Goal: Information Seeking & Learning: Learn about a topic

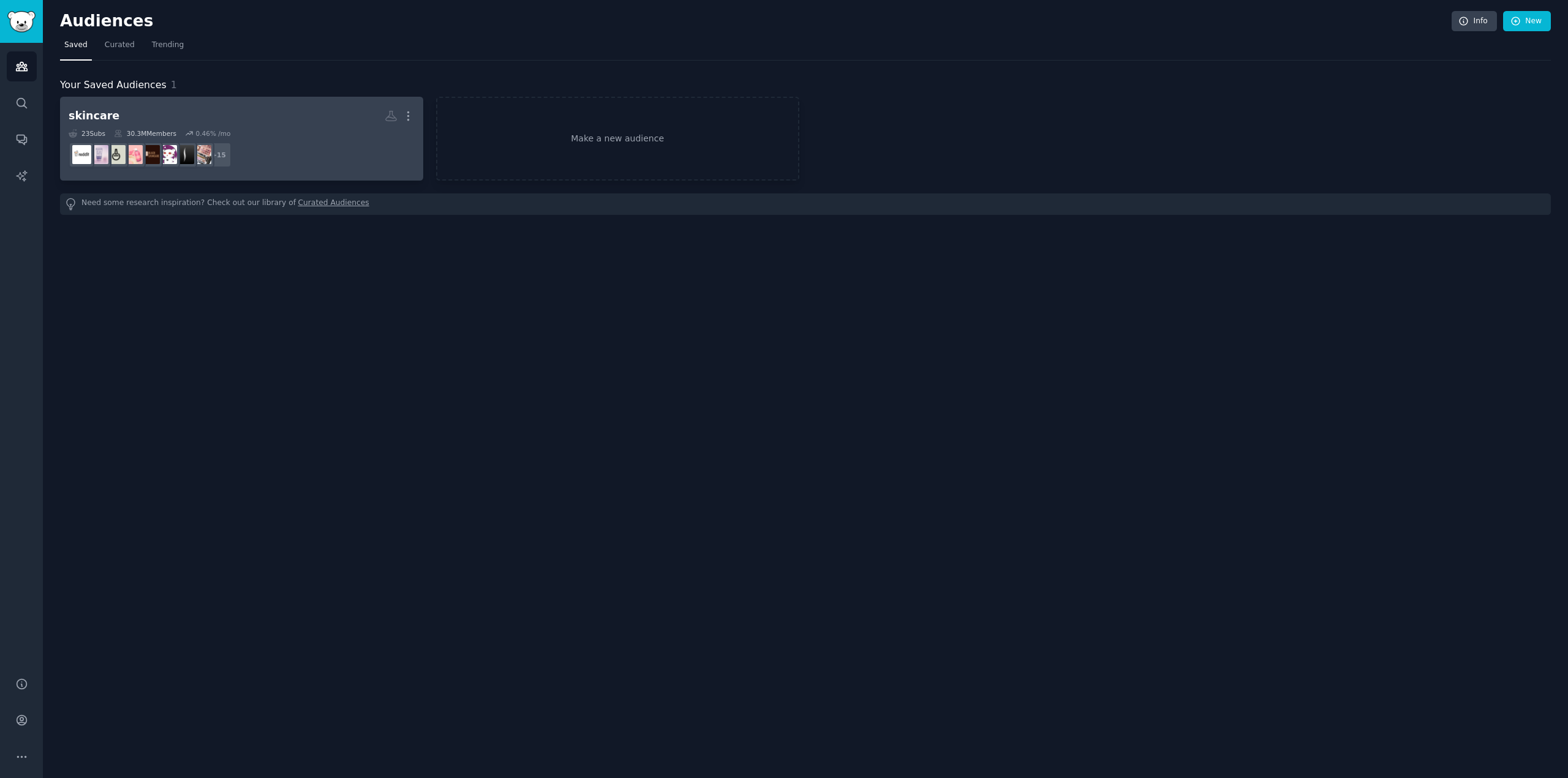
click at [190, 117] on h2 "skincare More" at bounding box center [241, 116] width 346 height 22
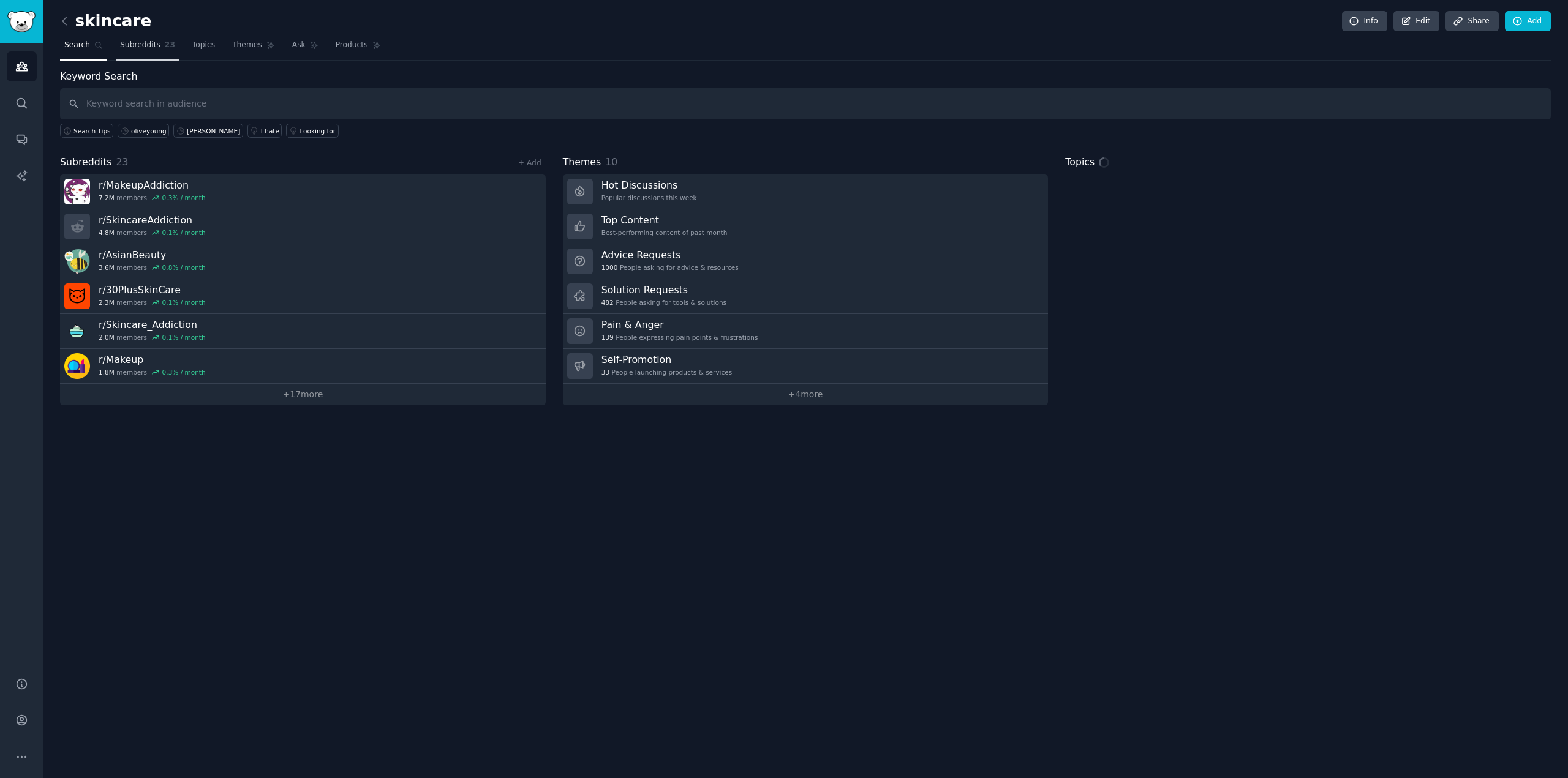
click at [138, 46] on span "Subreddits" at bounding box center [141, 45] width 40 height 11
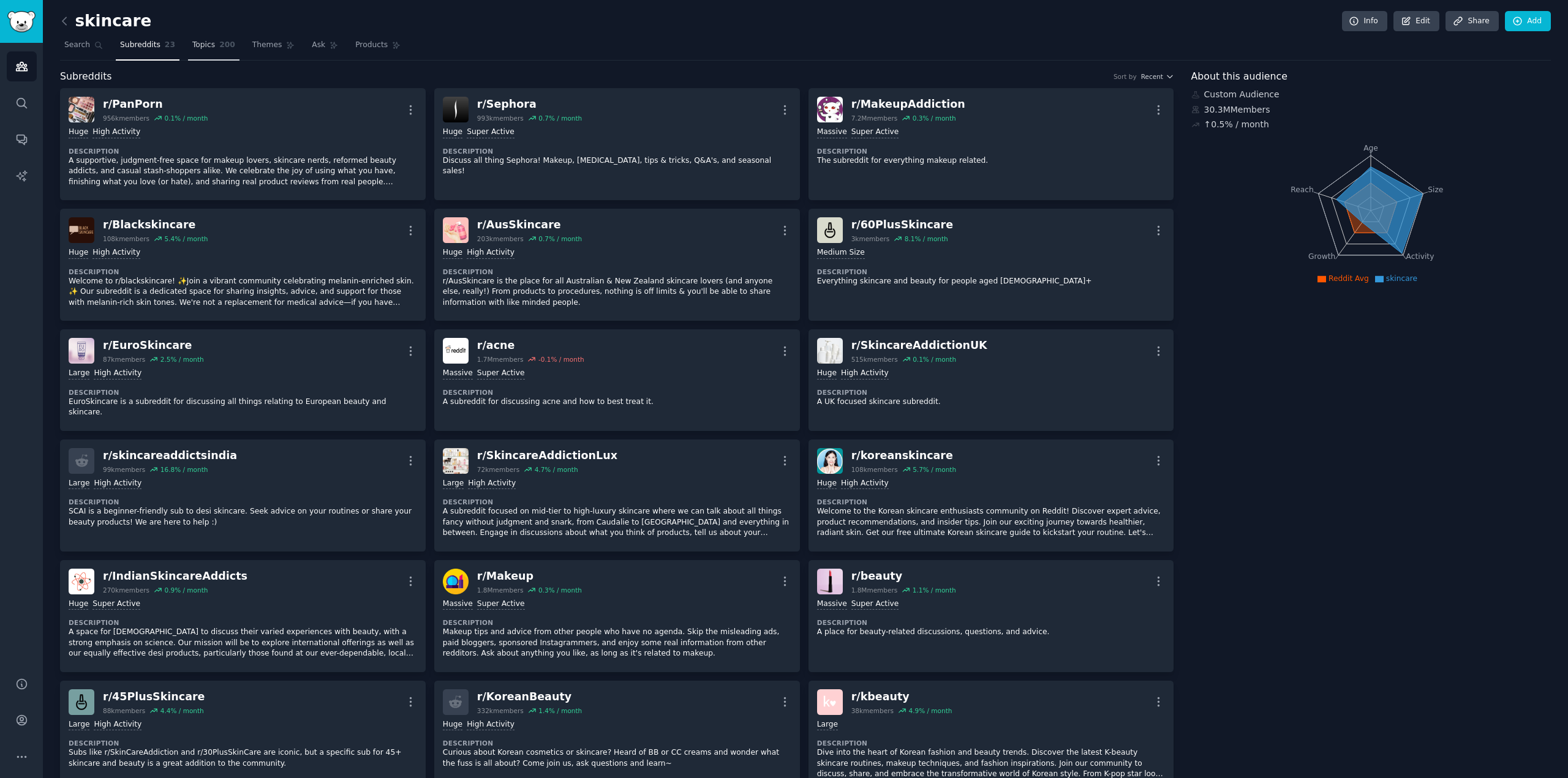
click at [195, 46] on span "Topics" at bounding box center [203, 45] width 22 height 11
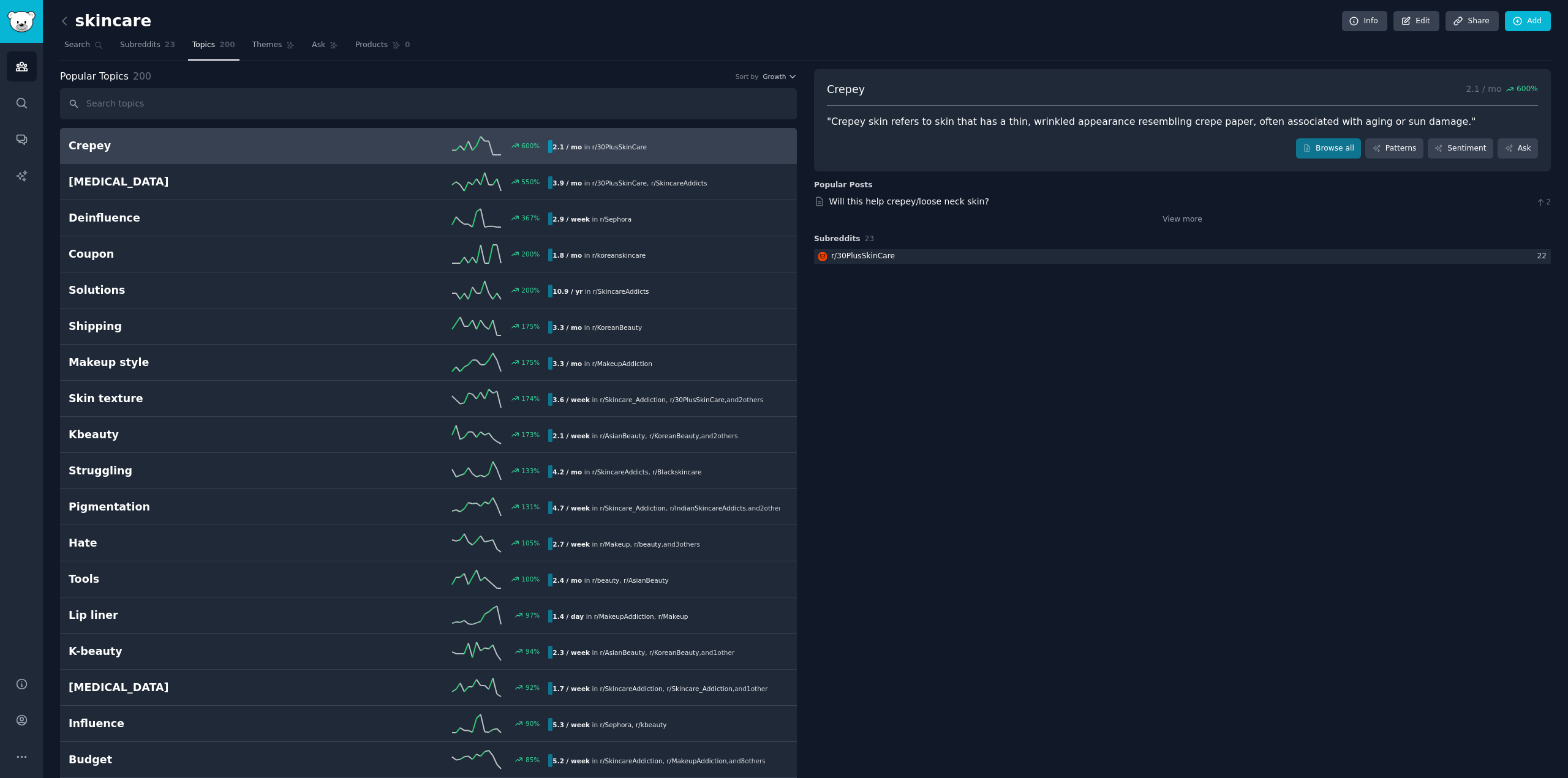
click at [90, 145] on h2 "Crepey" at bounding box center [188, 146] width 240 height 15
drag, startPoint x: 876, startPoint y: 86, endPoint x: 824, endPoint y: 99, distance: 53.6
click at [824, 99] on div "Crepey 2.1 / mo 600 % "Crepey skin refers to skin that has a thin, wrinkled app…" at bounding box center [1182, 120] width 737 height 103
copy span "Crepey"
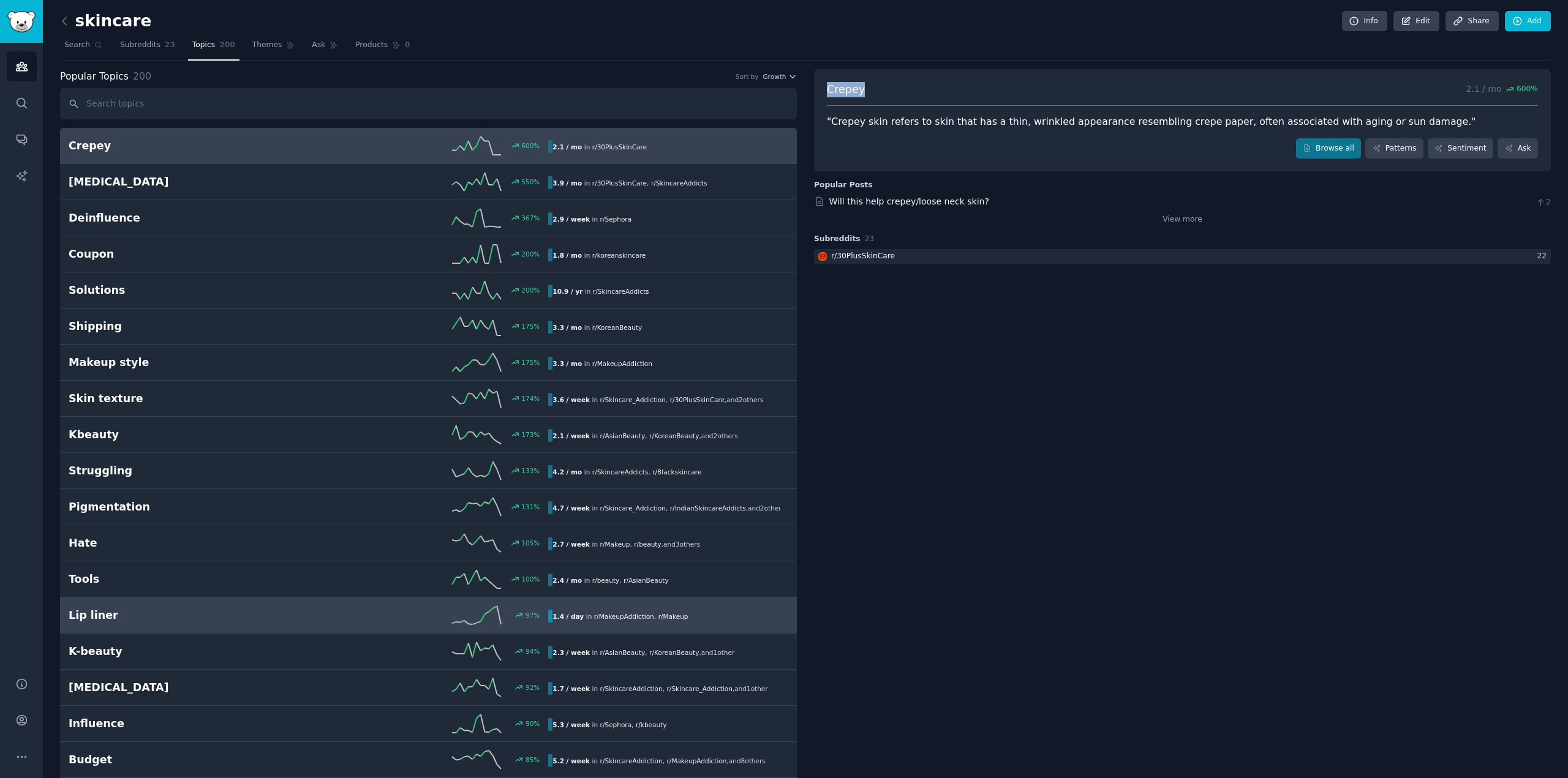
click at [387, 621] on div "97 %" at bounding box center [428, 616] width 240 height 19
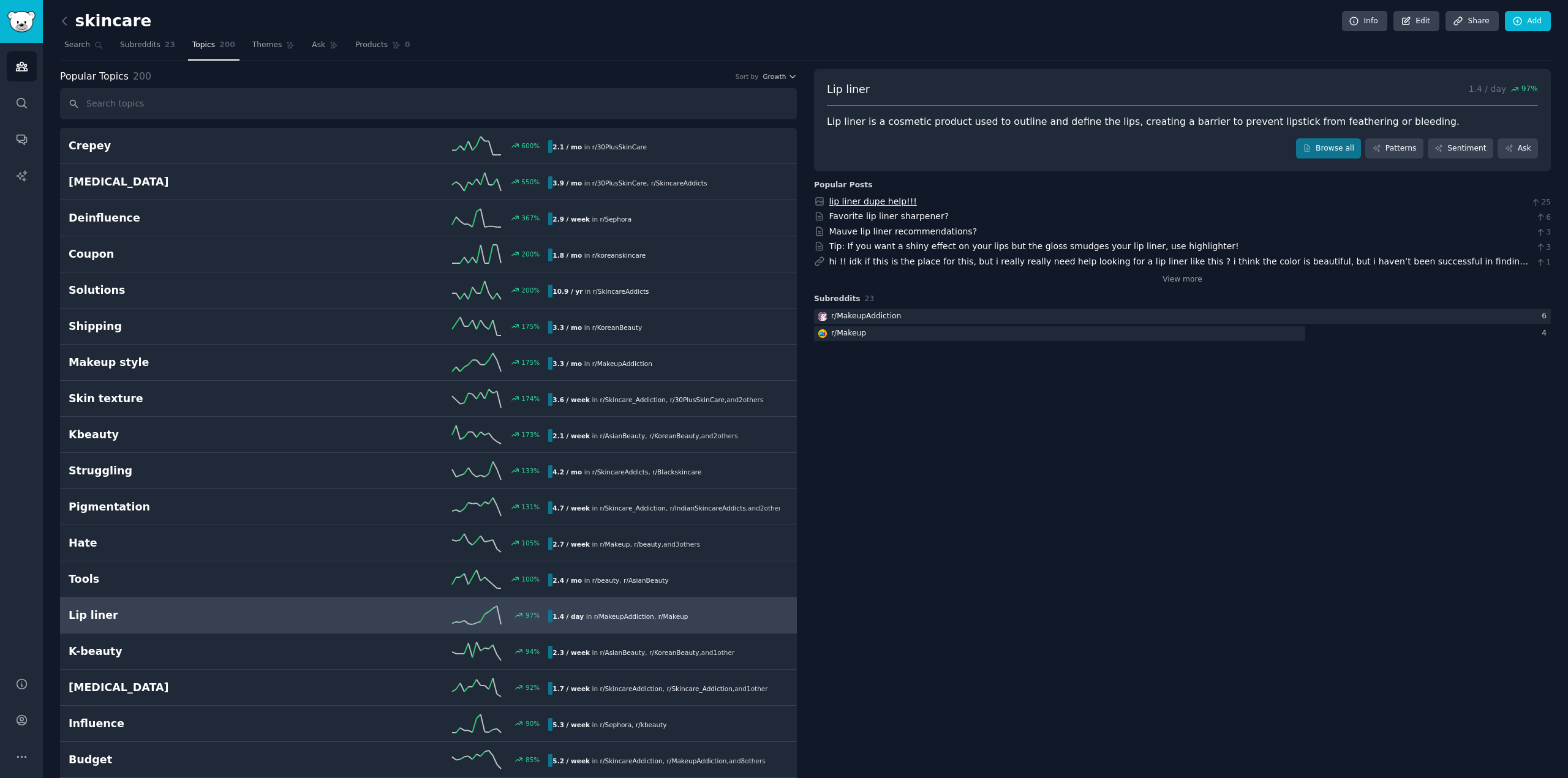
click at [881, 199] on link "lip liner dupe help!!!" at bounding box center [873, 202] width 88 height 10
click at [853, 236] on link "Mauve lip liner recommendations?" at bounding box center [904, 232] width 148 height 10
click at [879, 316] on div "r/ MakeupAddiction" at bounding box center [866, 316] width 70 height 11
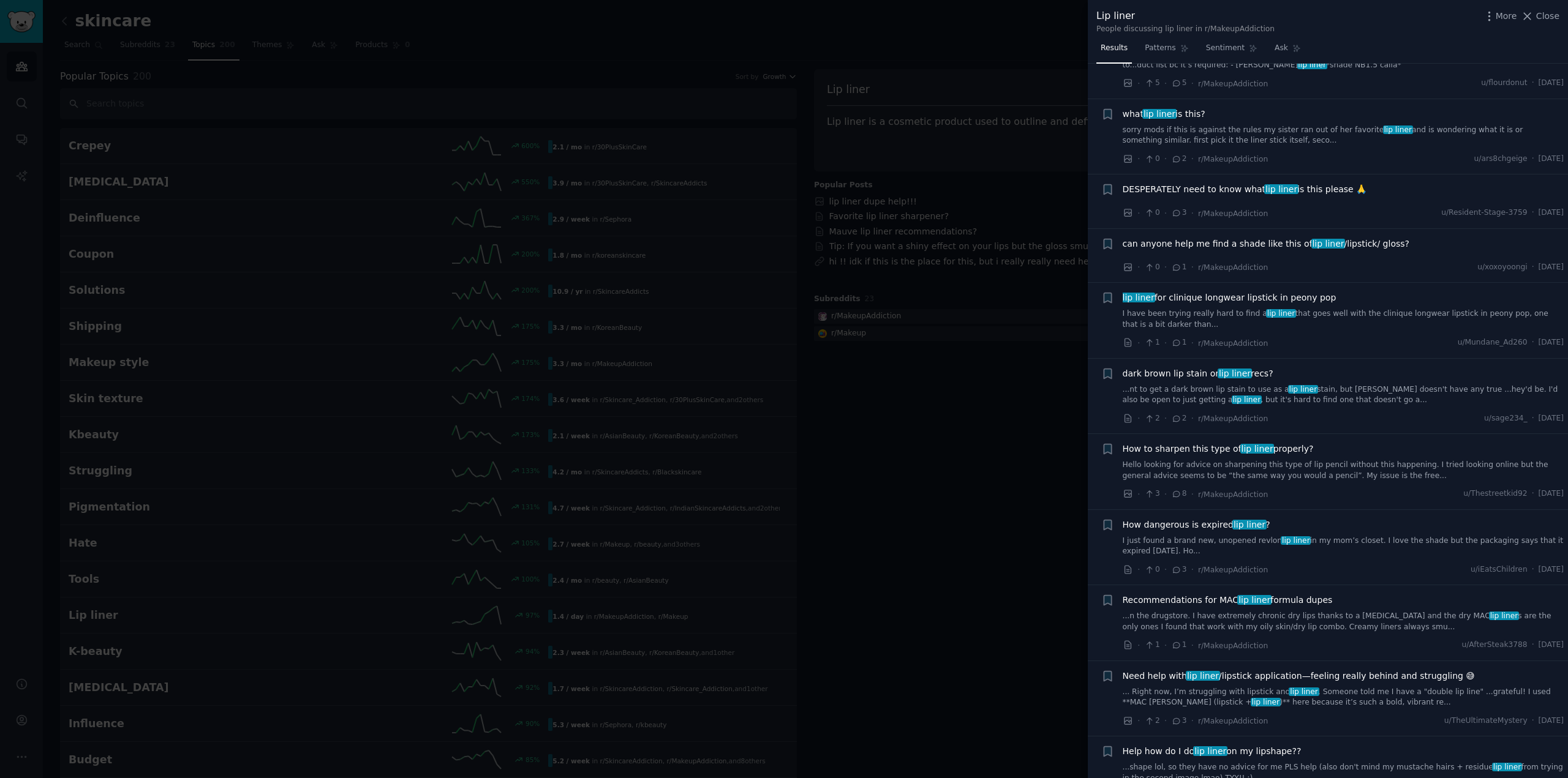
scroll to position [490, 0]
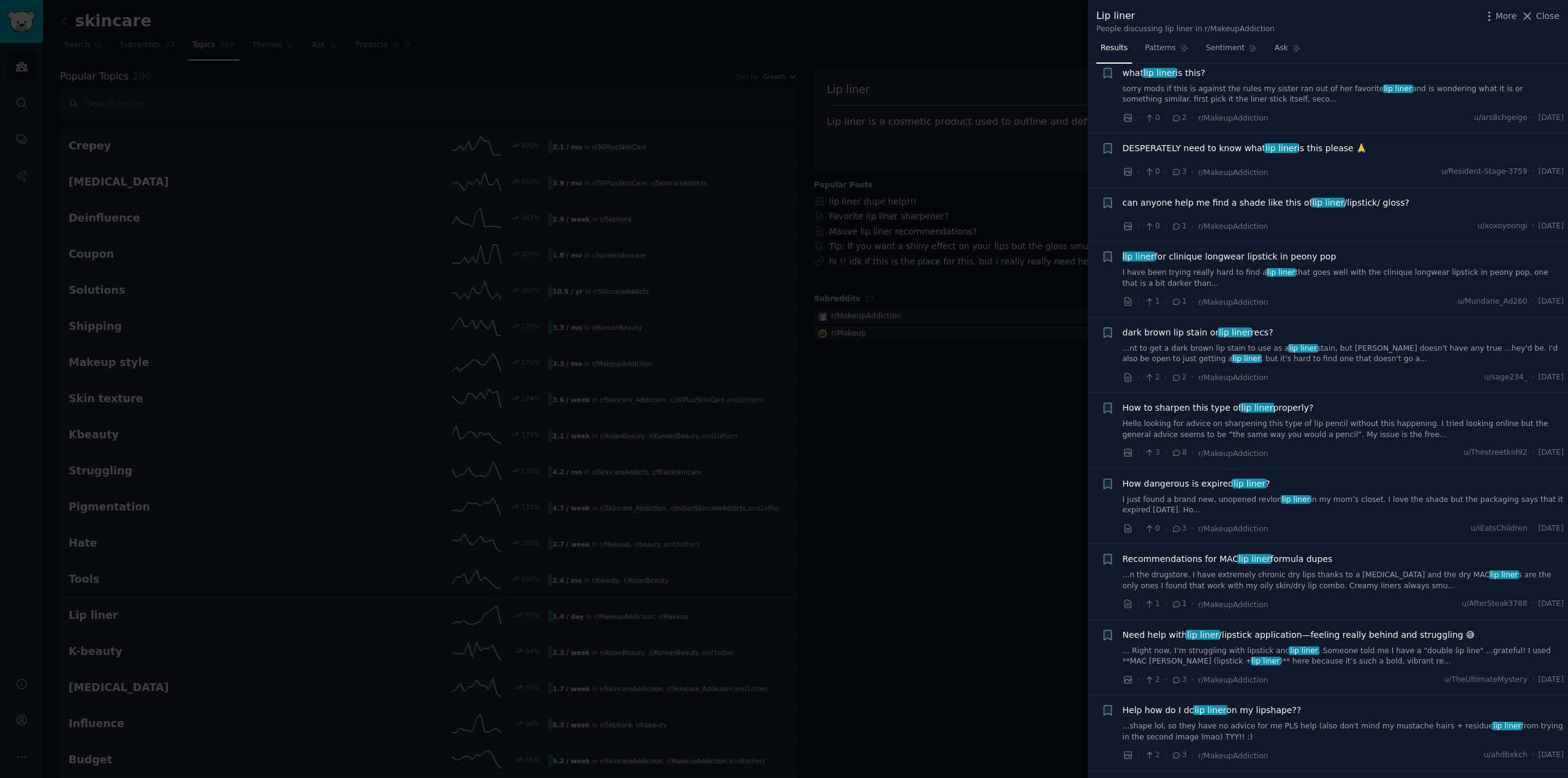
click at [1056, 426] on div at bounding box center [784, 389] width 1568 height 778
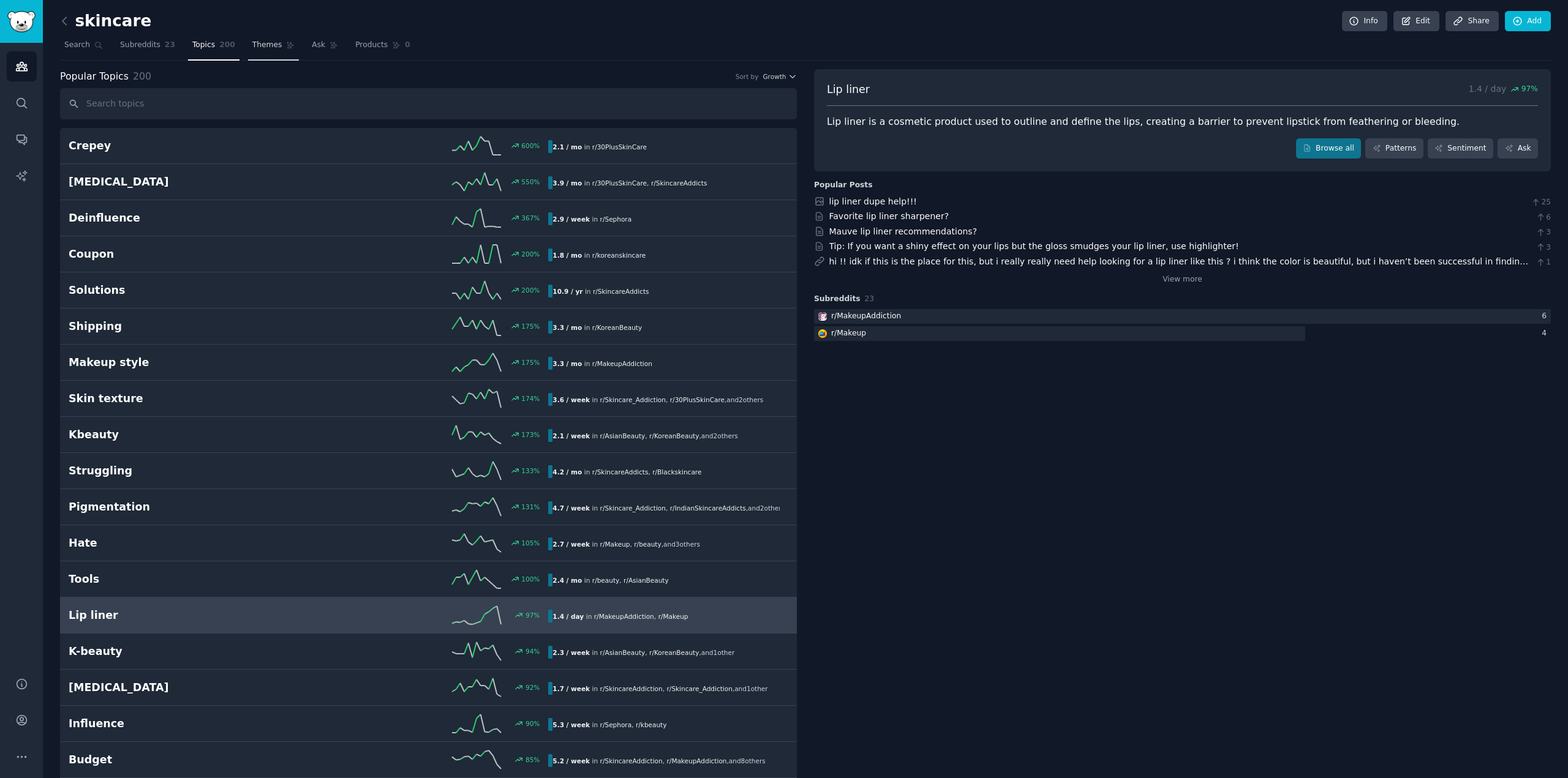
click at [262, 43] on span "Themes" at bounding box center [267, 45] width 30 height 11
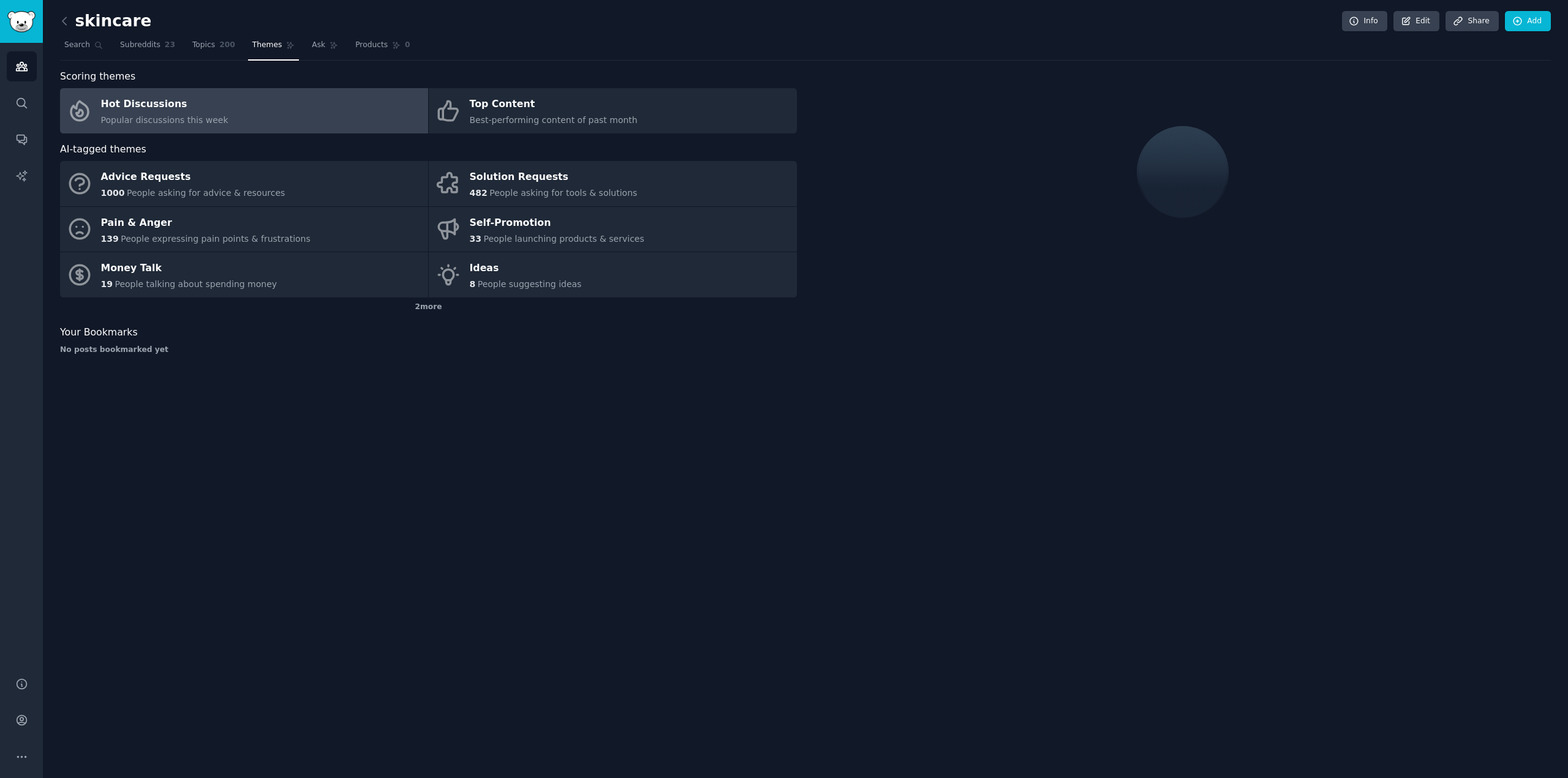
click at [284, 113] on link "Hot Discussions Popular discussions this week" at bounding box center [244, 110] width 368 height 45
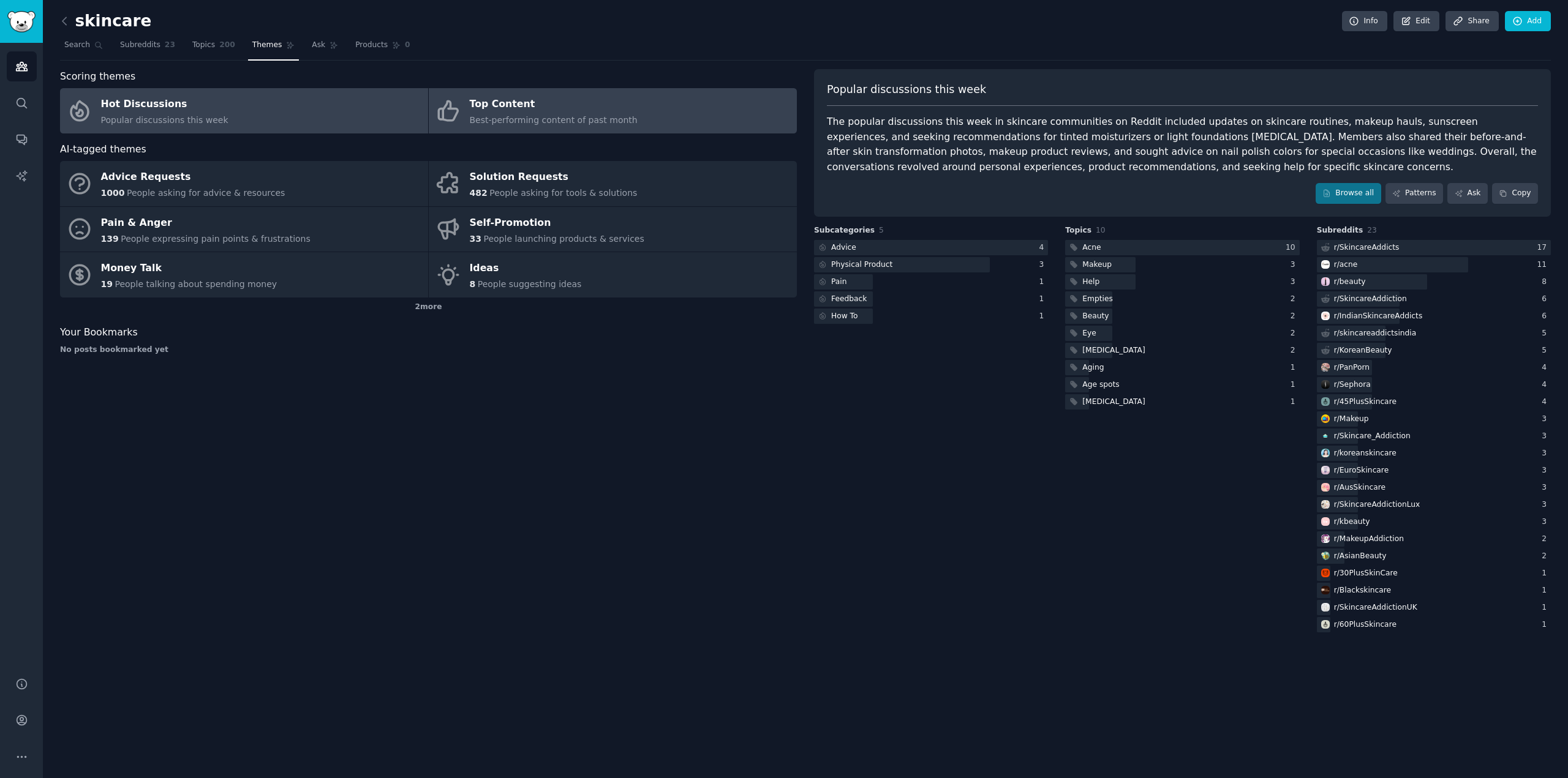
click at [607, 108] on div "Top Content" at bounding box center [553, 104] width 168 height 19
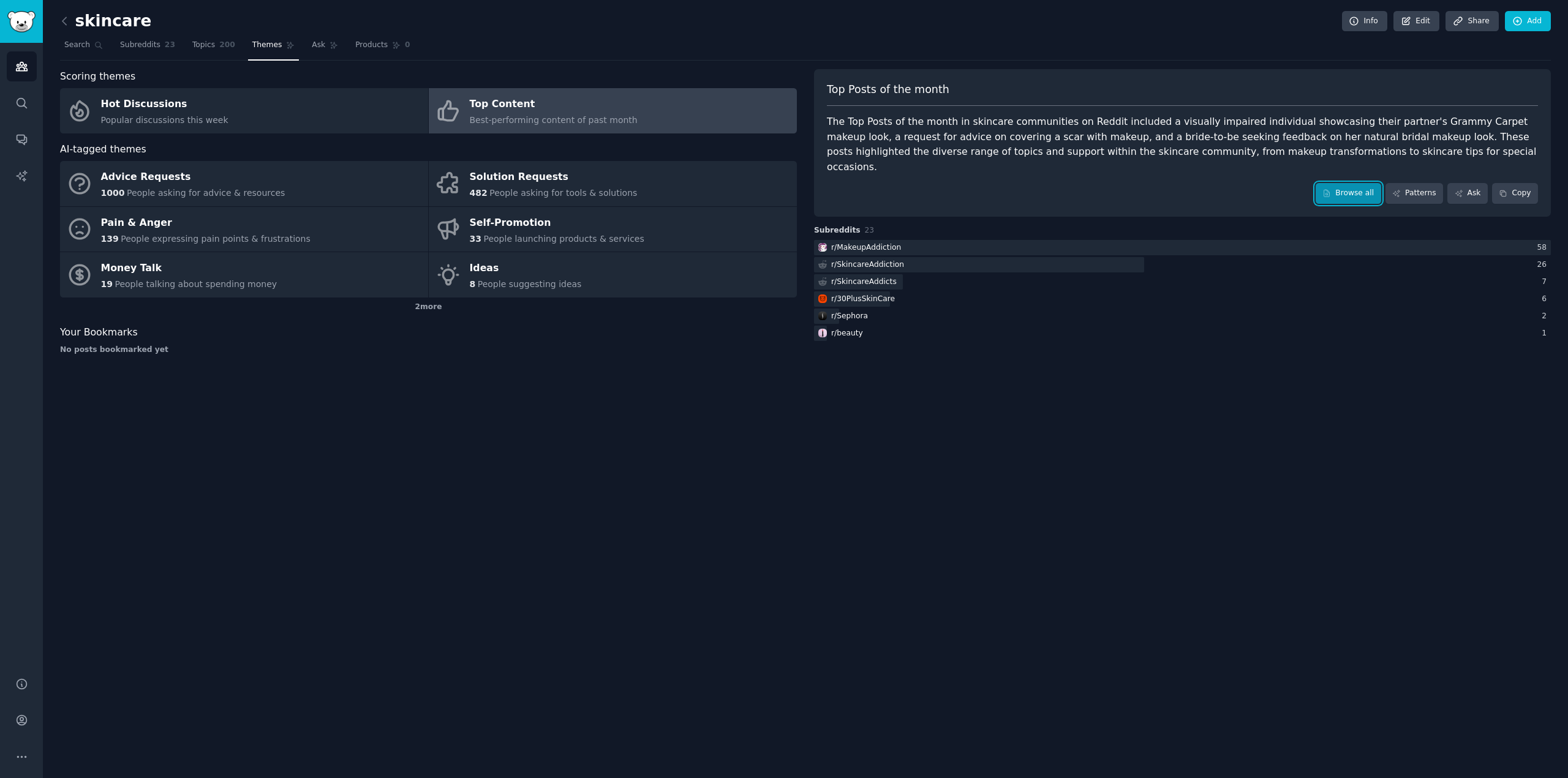
click at [1353, 183] on link "Browse all" at bounding box center [1348, 193] width 66 height 21
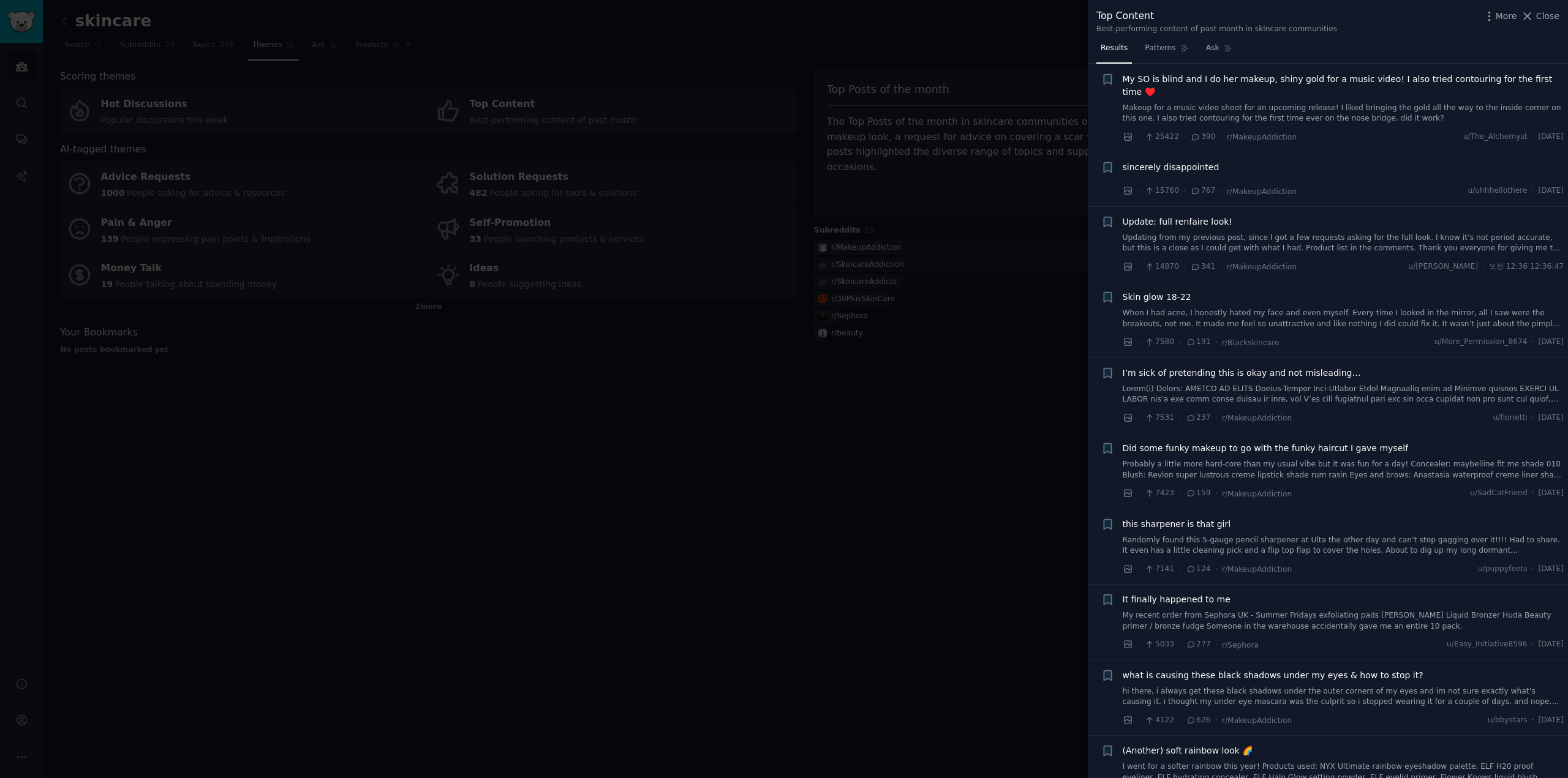
scroll to position [122, 0]
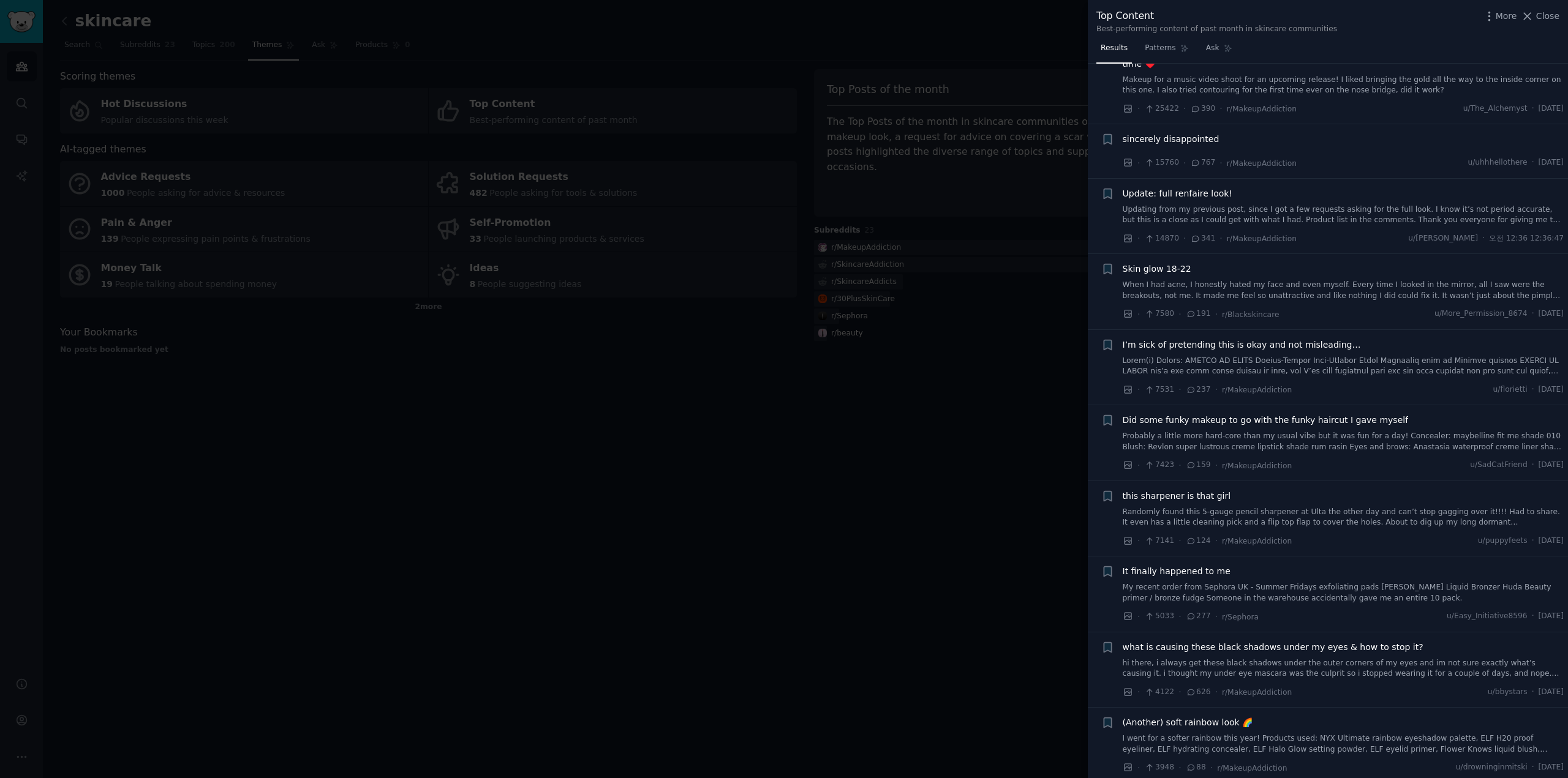
click at [1155, 263] on span "Skin glow 18-22" at bounding box center [1157, 269] width 68 height 13
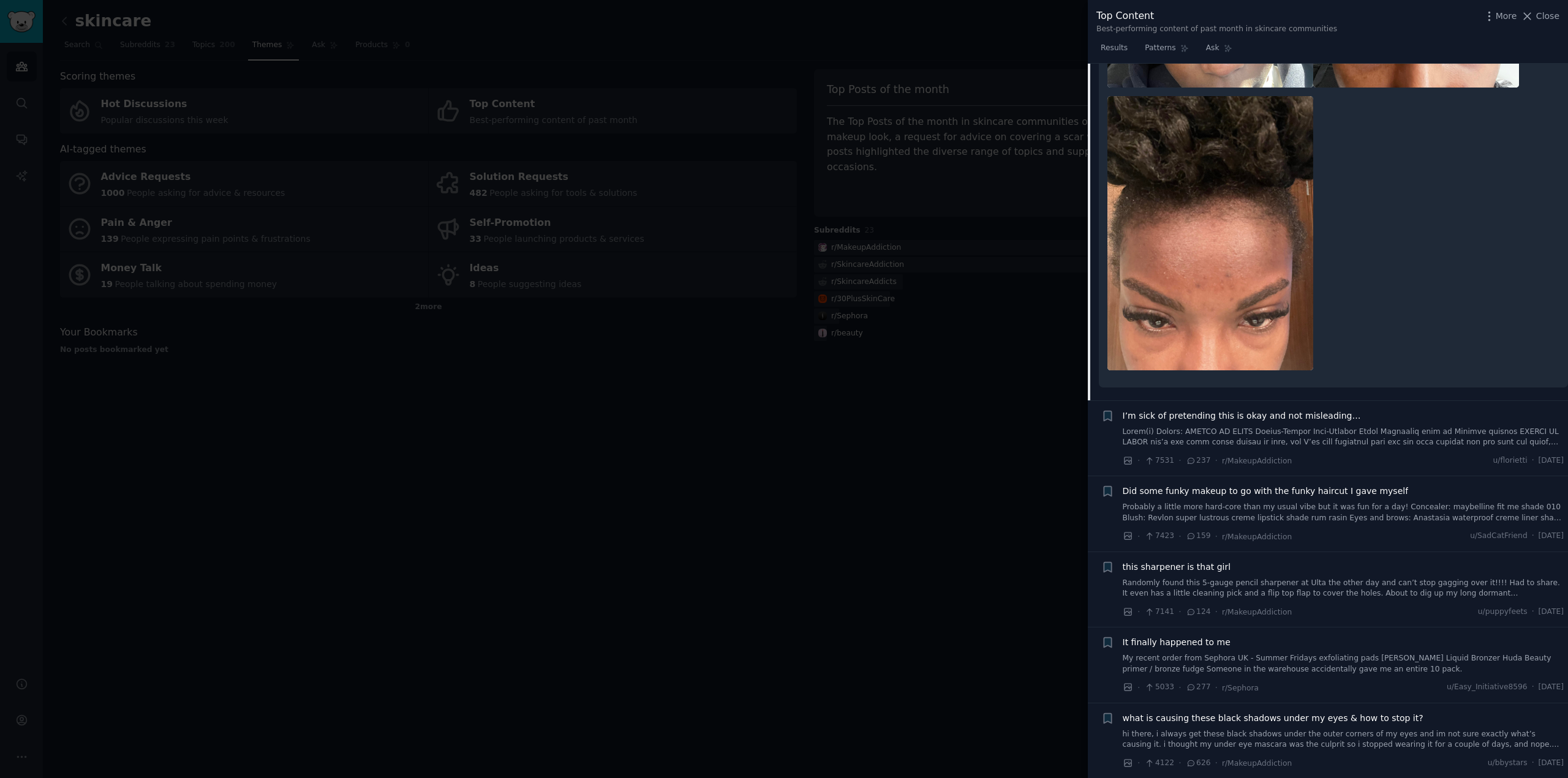
scroll to position [2016, 0]
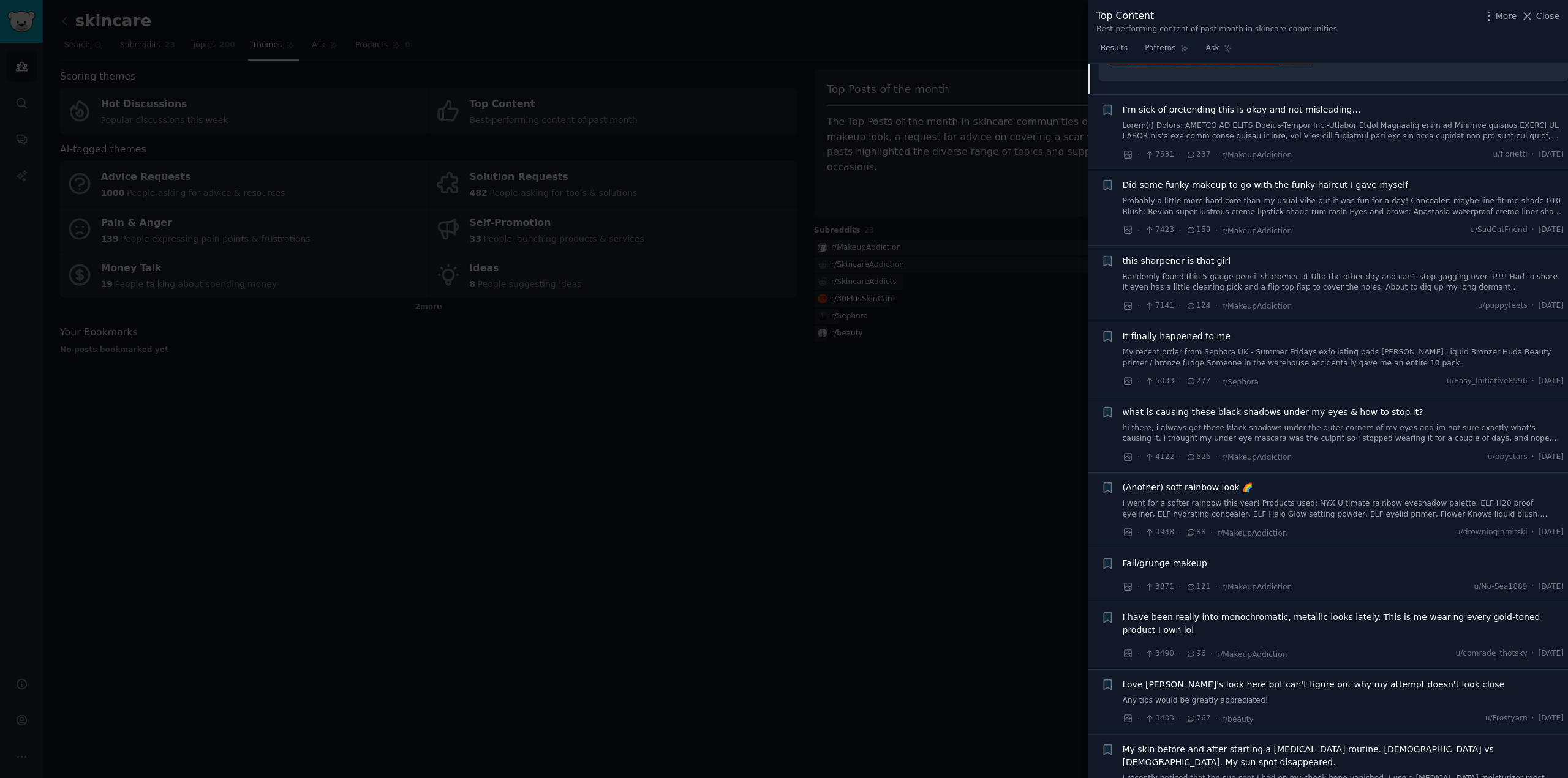
click at [1170, 255] on span "this sharpener is that girl" at bounding box center [1177, 261] width 108 height 13
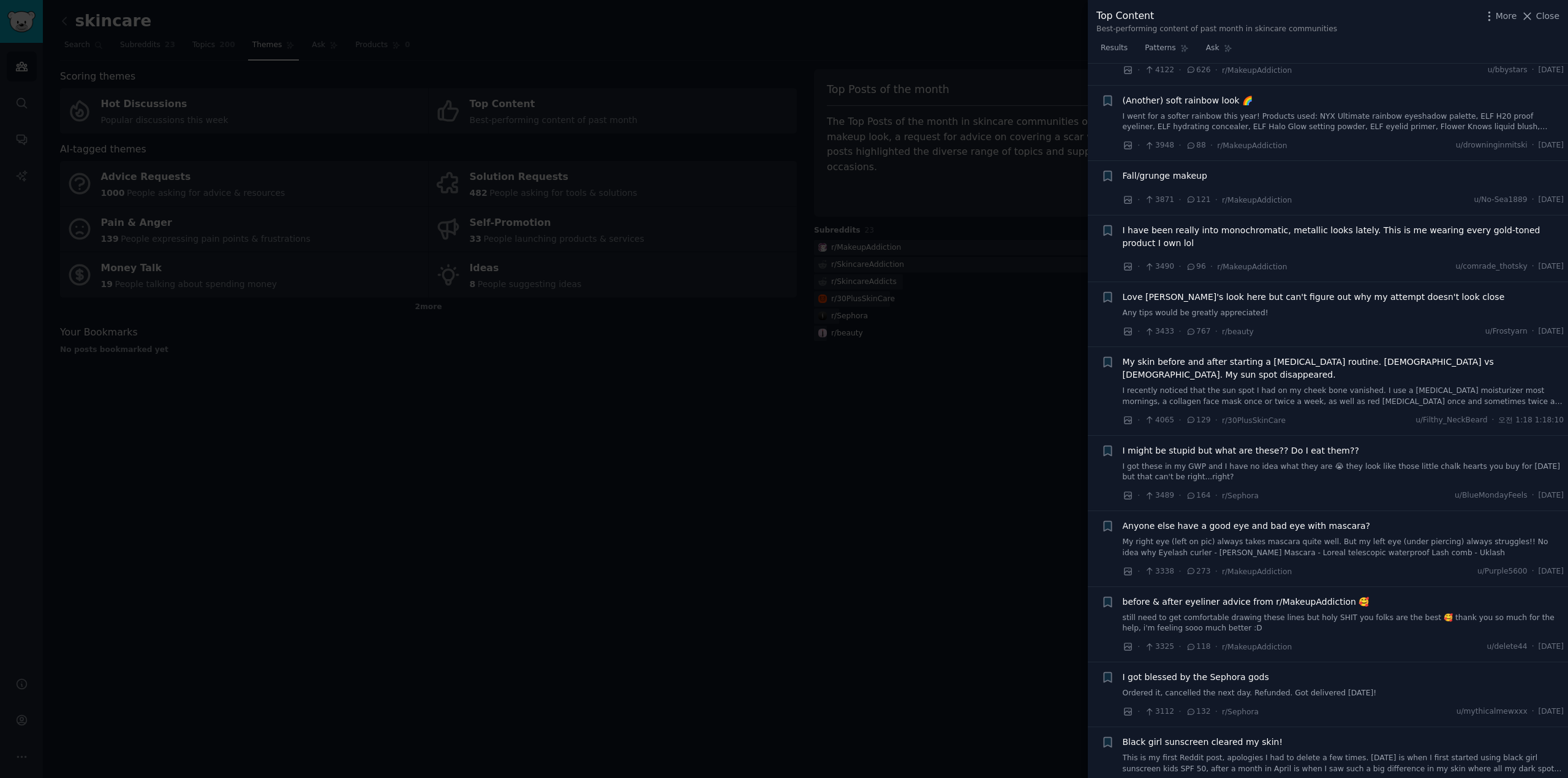
scroll to position [1262, 0]
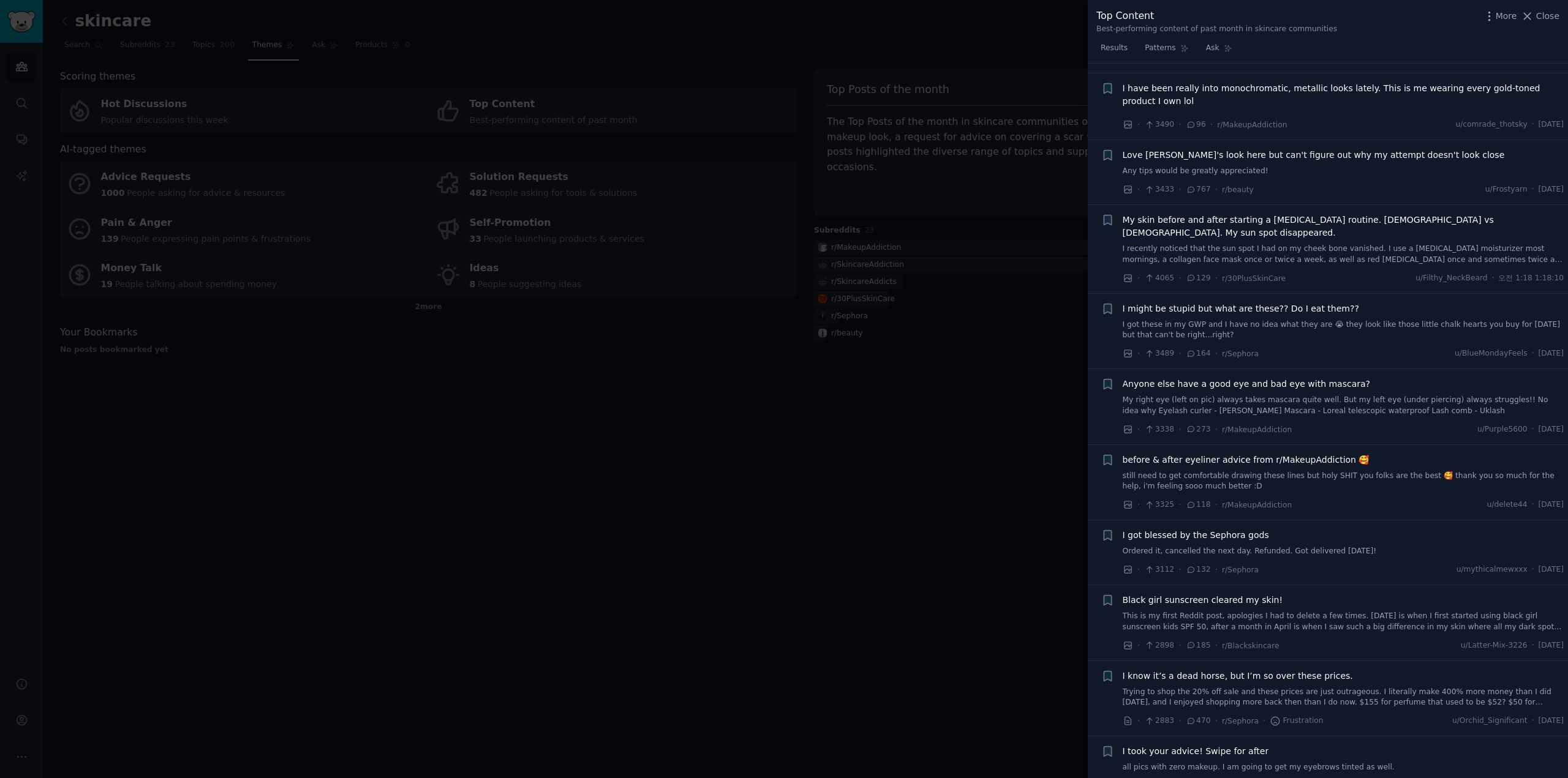
click at [1221, 454] on span "before & after eyeliner advice from r/MakeupAddiction 🥰" at bounding box center [1246, 460] width 247 height 13
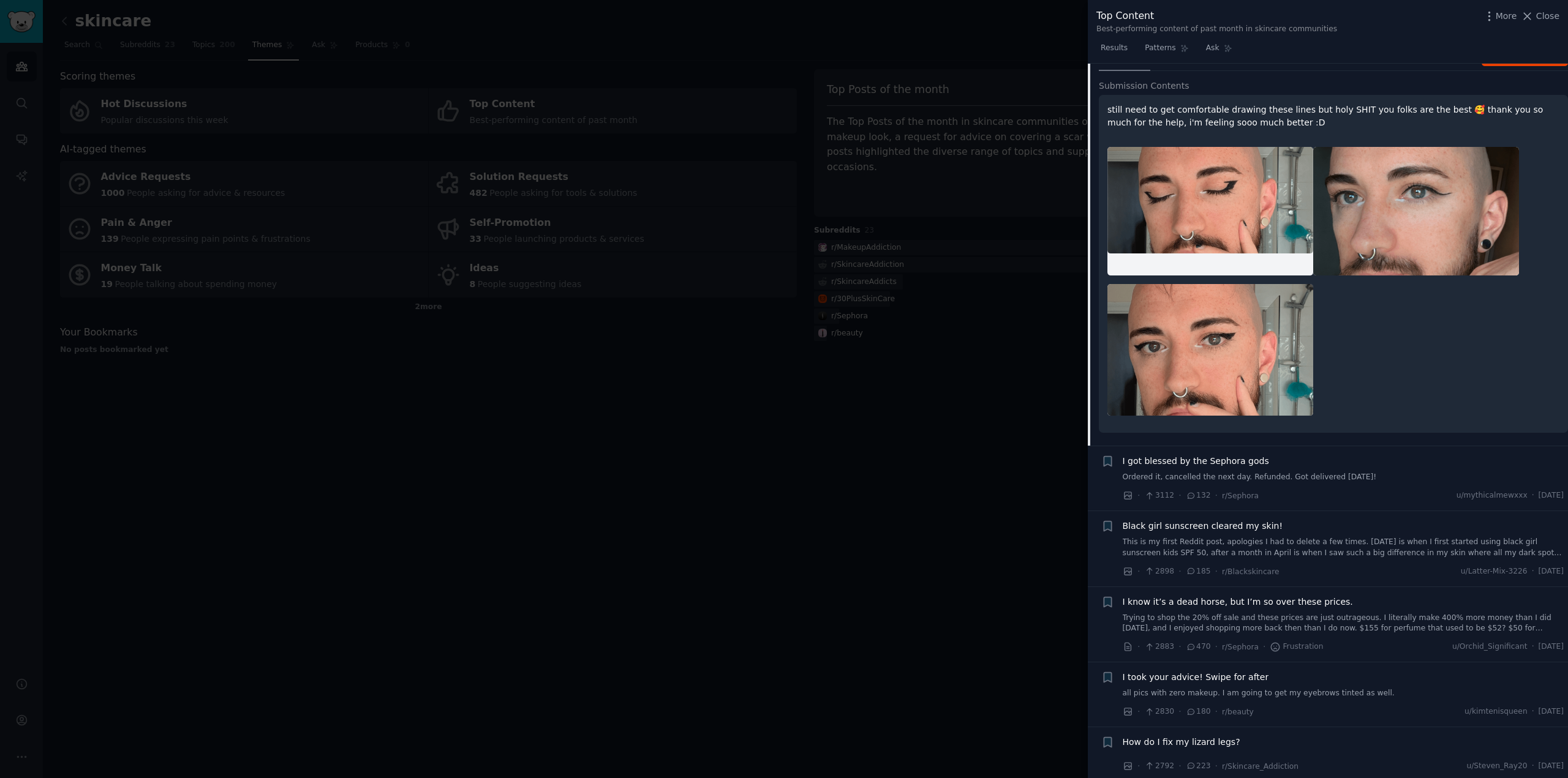
scroll to position [1366, 0]
click at [1286, 103] on p "still need to get comfortable drawing these lines but holy SHIT you folks are t…" at bounding box center [1333, 116] width 452 height 26
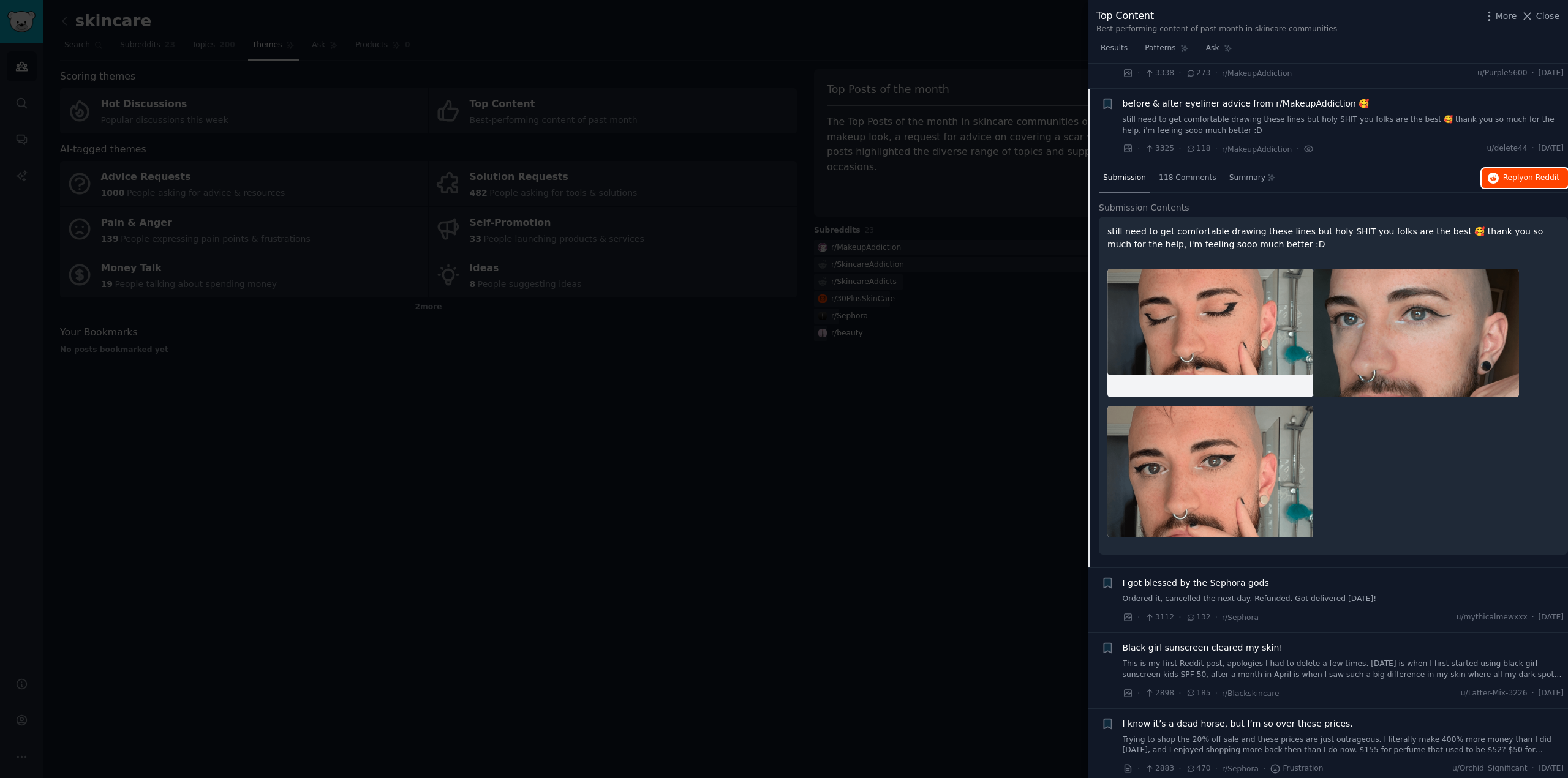
click at [1514, 169] on button "Reply on Reddit" at bounding box center [1525, 178] width 86 height 19
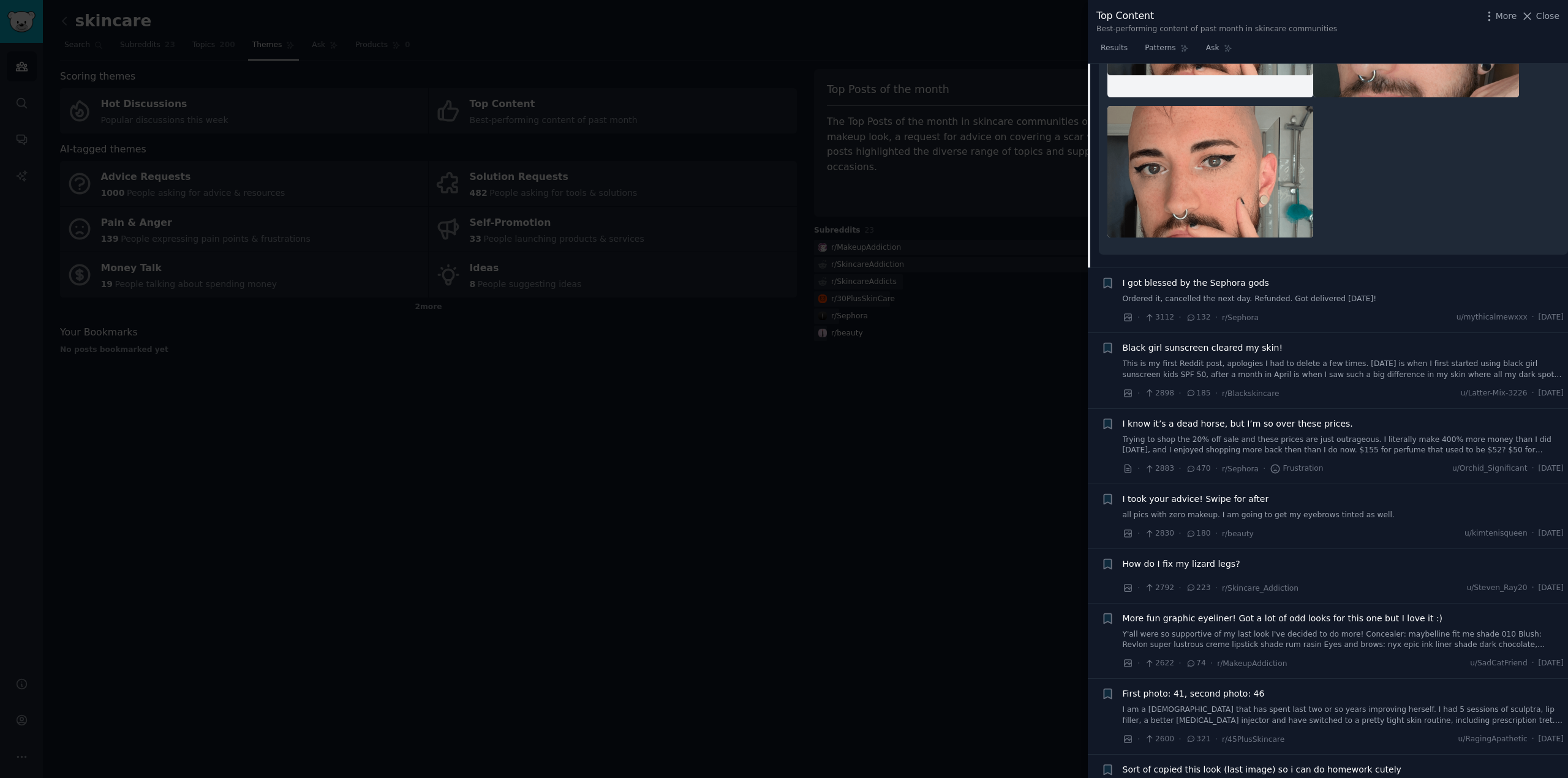
scroll to position [1611, 0]
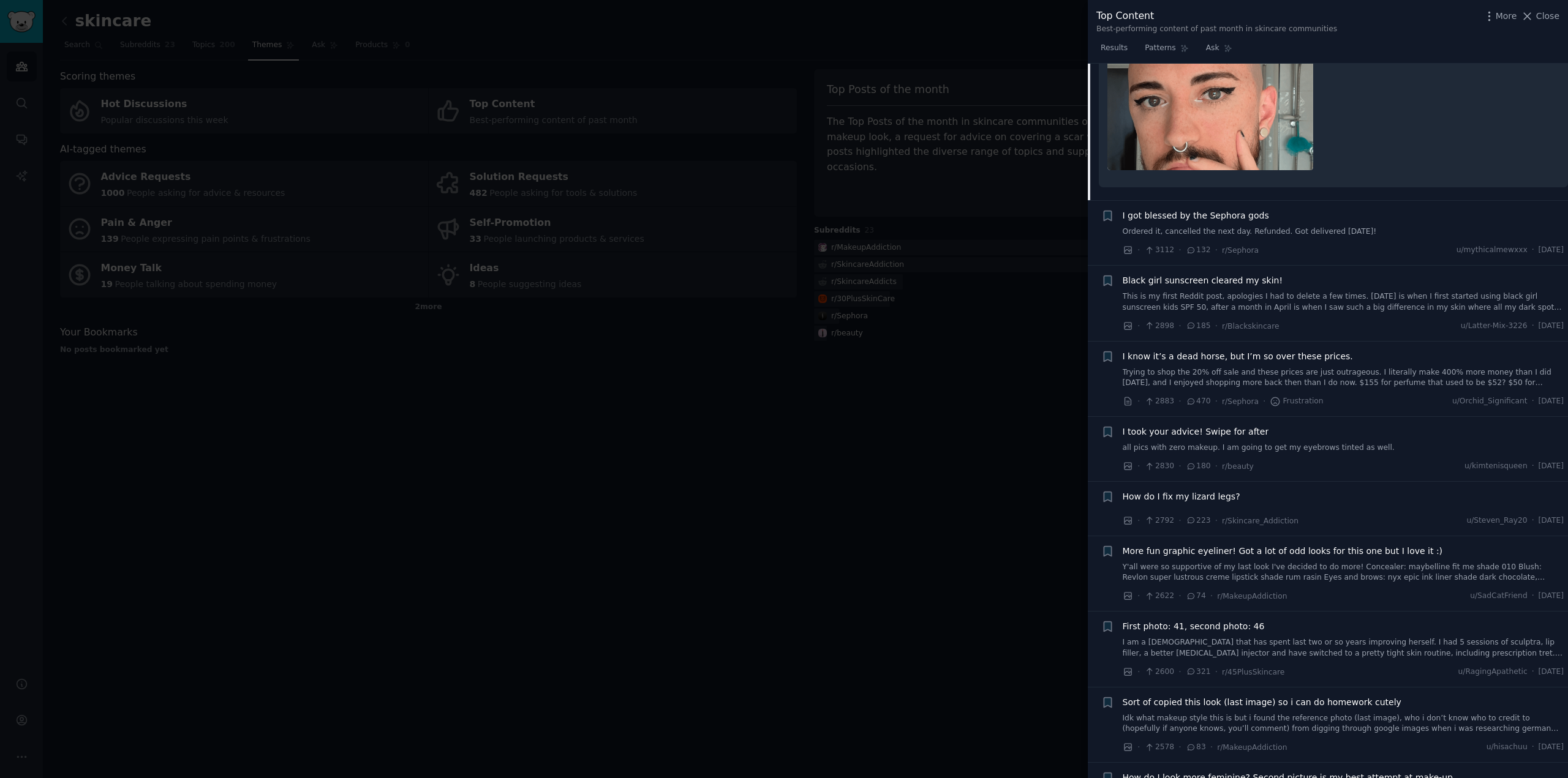
click at [628, 448] on div at bounding box center [784, 389] width 1568 height 778
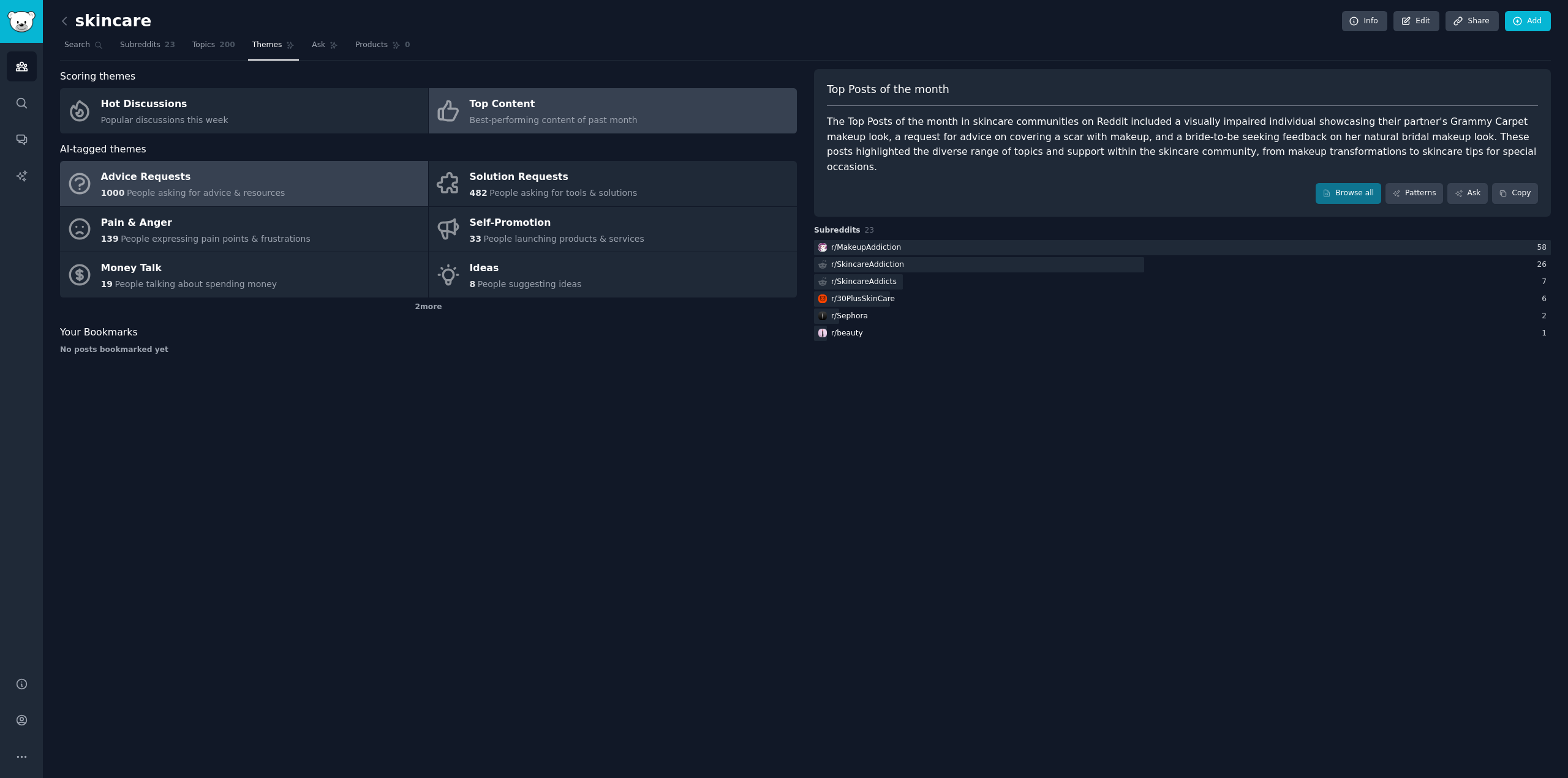
click at [299, 198] on link "Advice Requests 1000 People asking for advice & resources" at bounding box center [244, 184] width 368 height 45
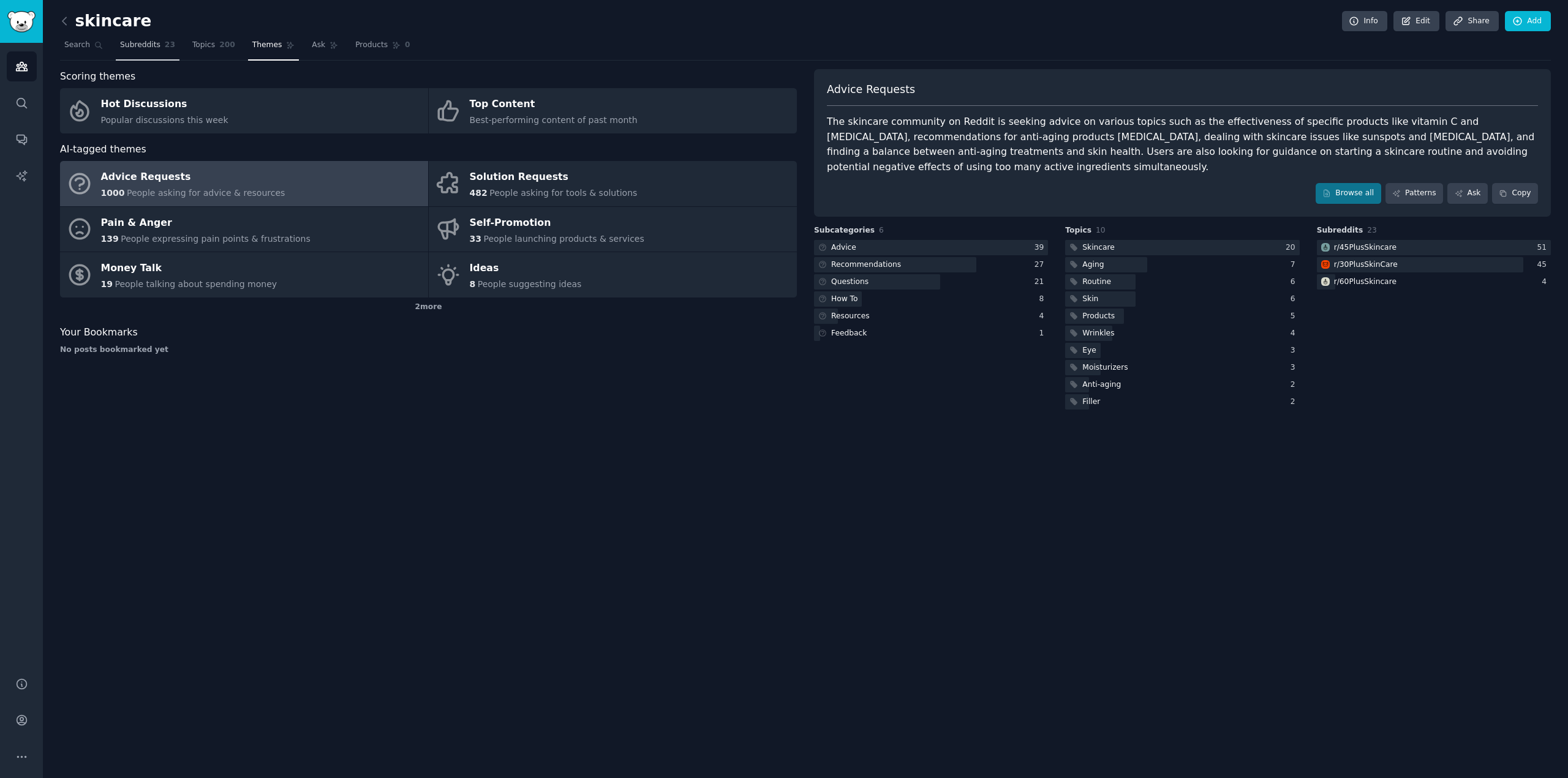
drag, startPoint x: 132, startPoint y: 39, endPoint x: 137, endPoint y: 45, distance: 7.8
click at [132, 39] on link "Subreddits 23" at bounding box center [148, 48] width 63 height 25
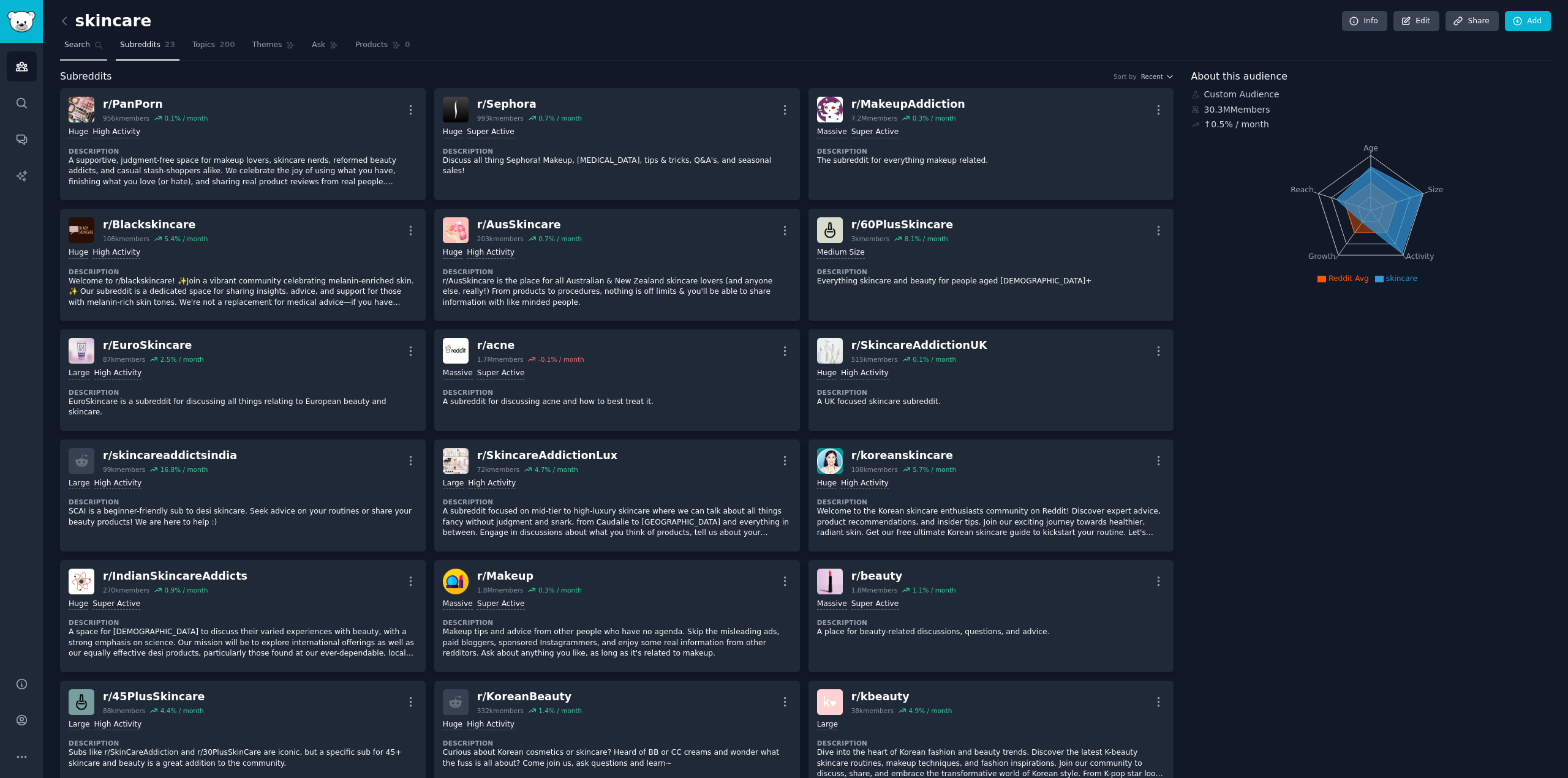
click at [70, 51] on link "Search" at bounding box center [83, 48] width 47 height 25
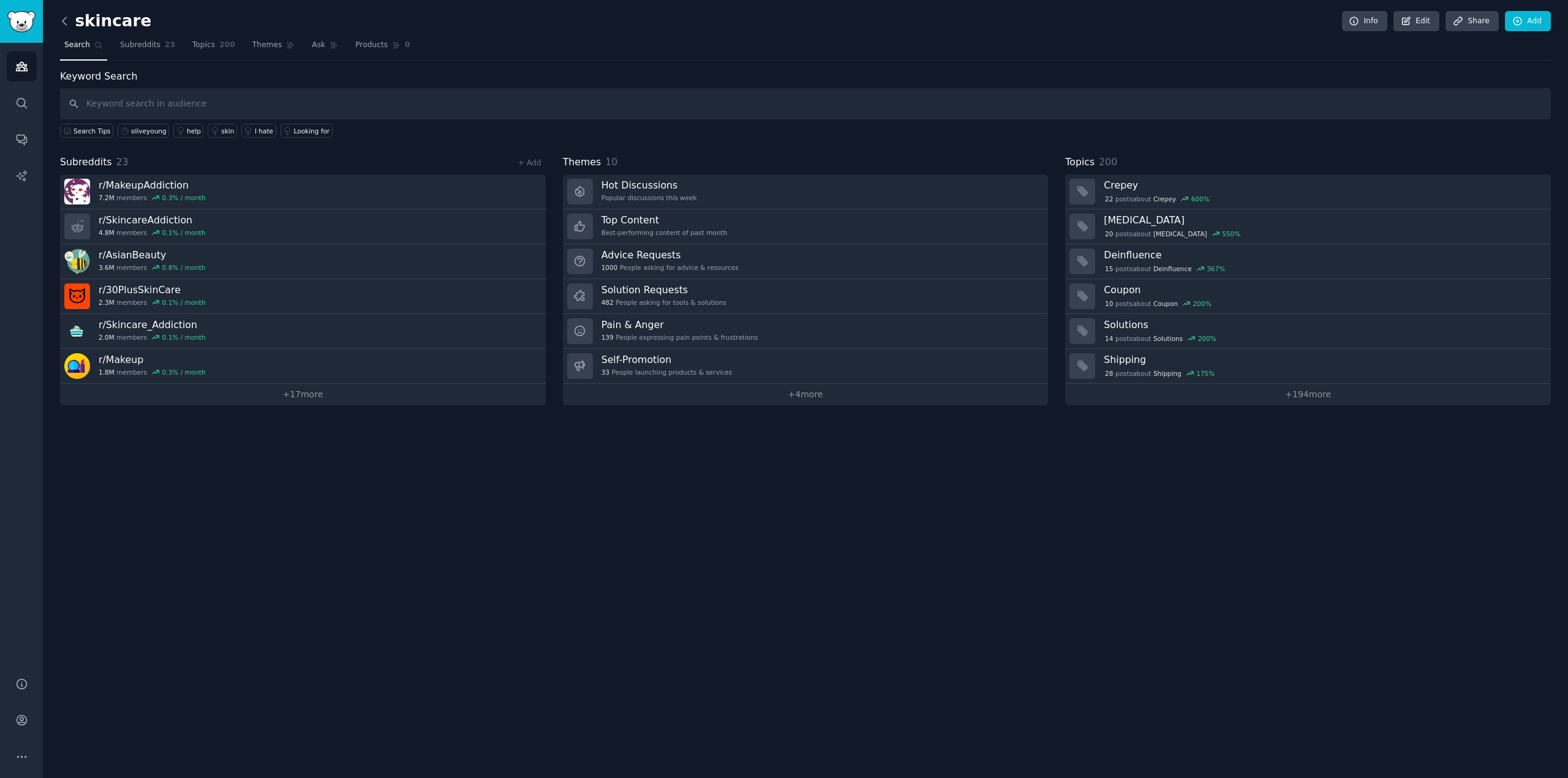
click at [63, 14] on icon at bounding box center [65, 21] width 13 height 13
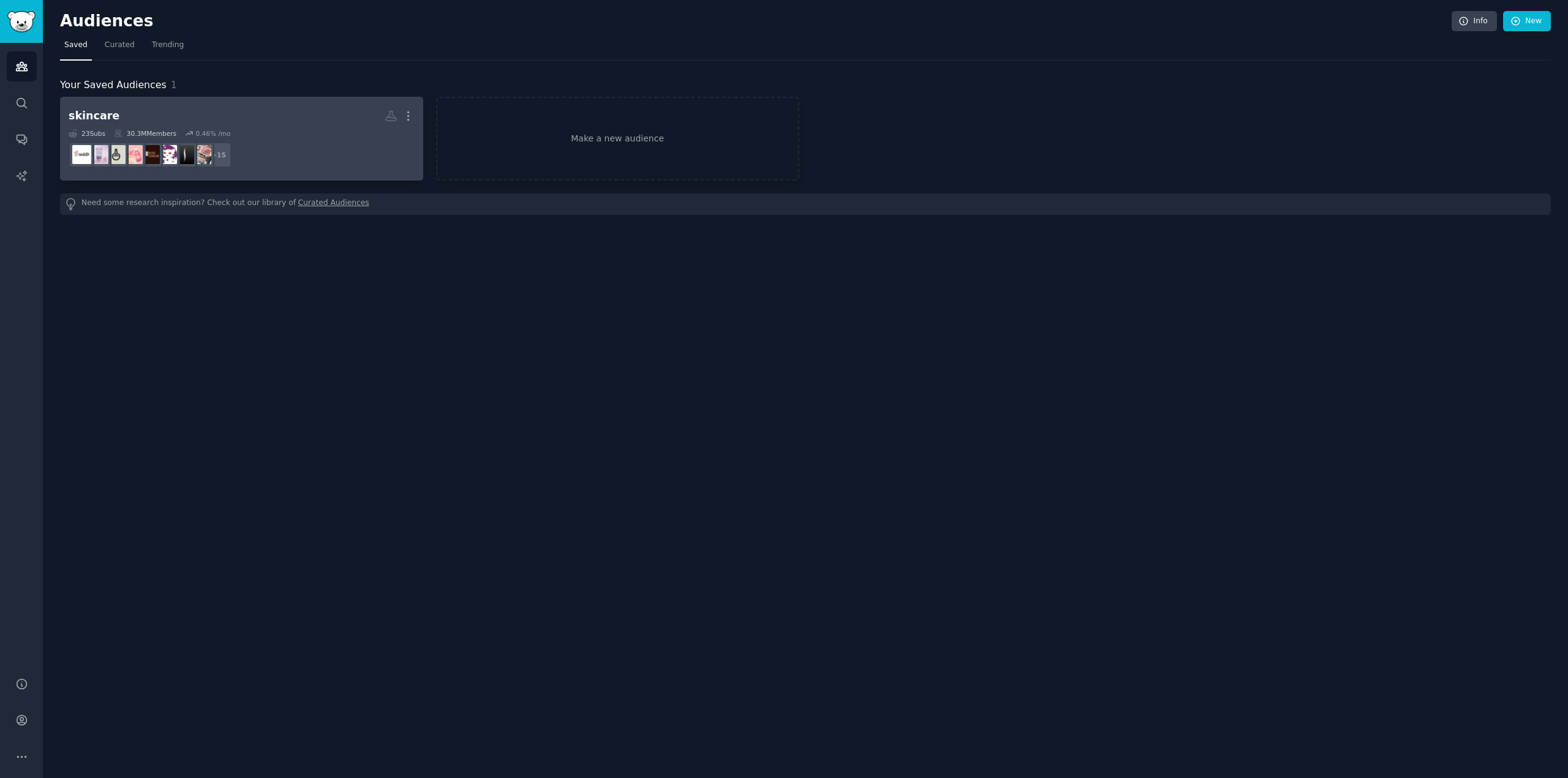
click at [288, 116] on h2 "skincare More" at bounding box center [241, 116] width 346 height 22
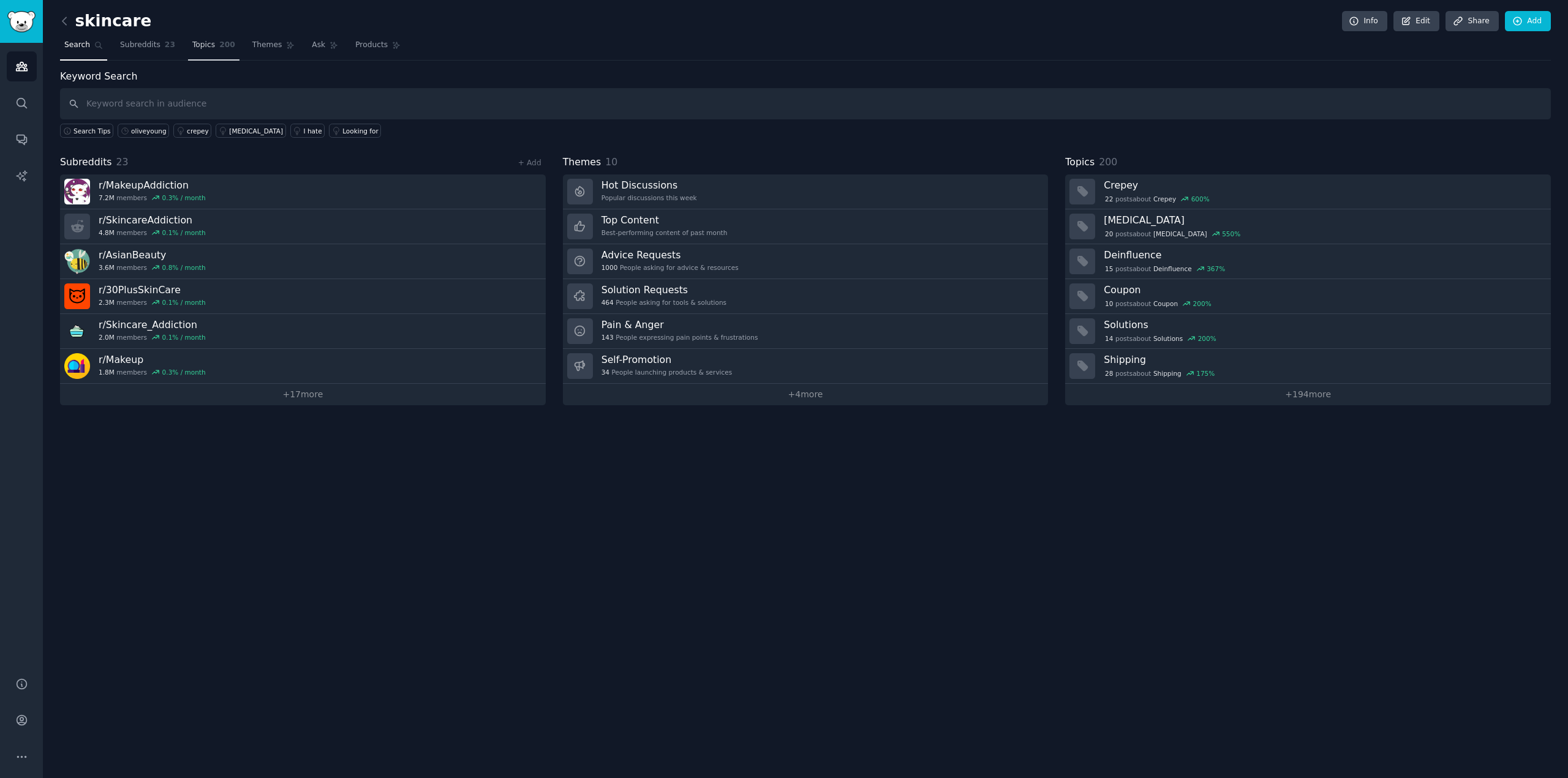
click at [192, 49] on span "Topics" at bounding box center [203, 45] width 22 height 11
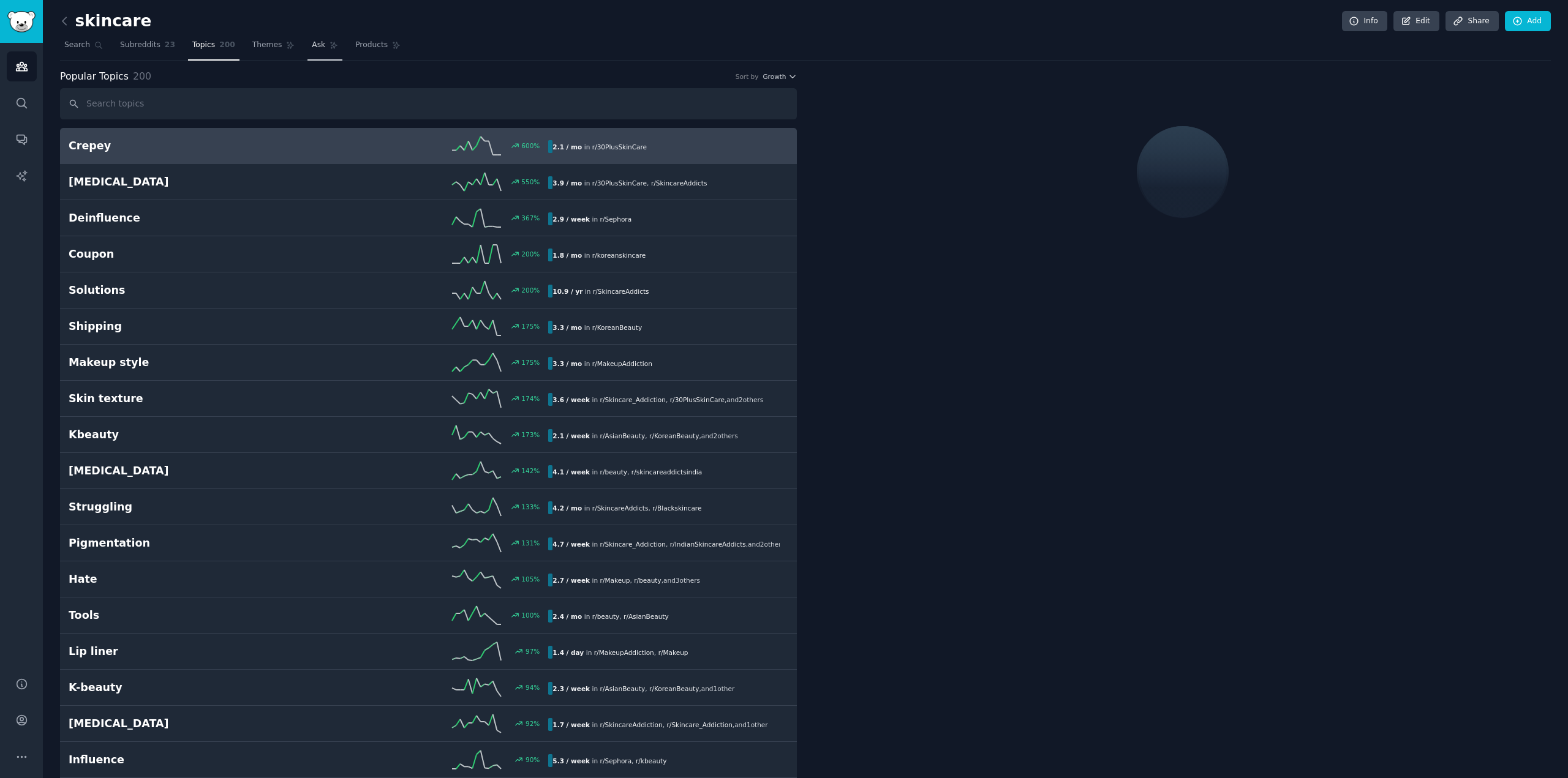
click at [312, 43] on span "Ask" at bounding box center [318, 45] width 14 height 11
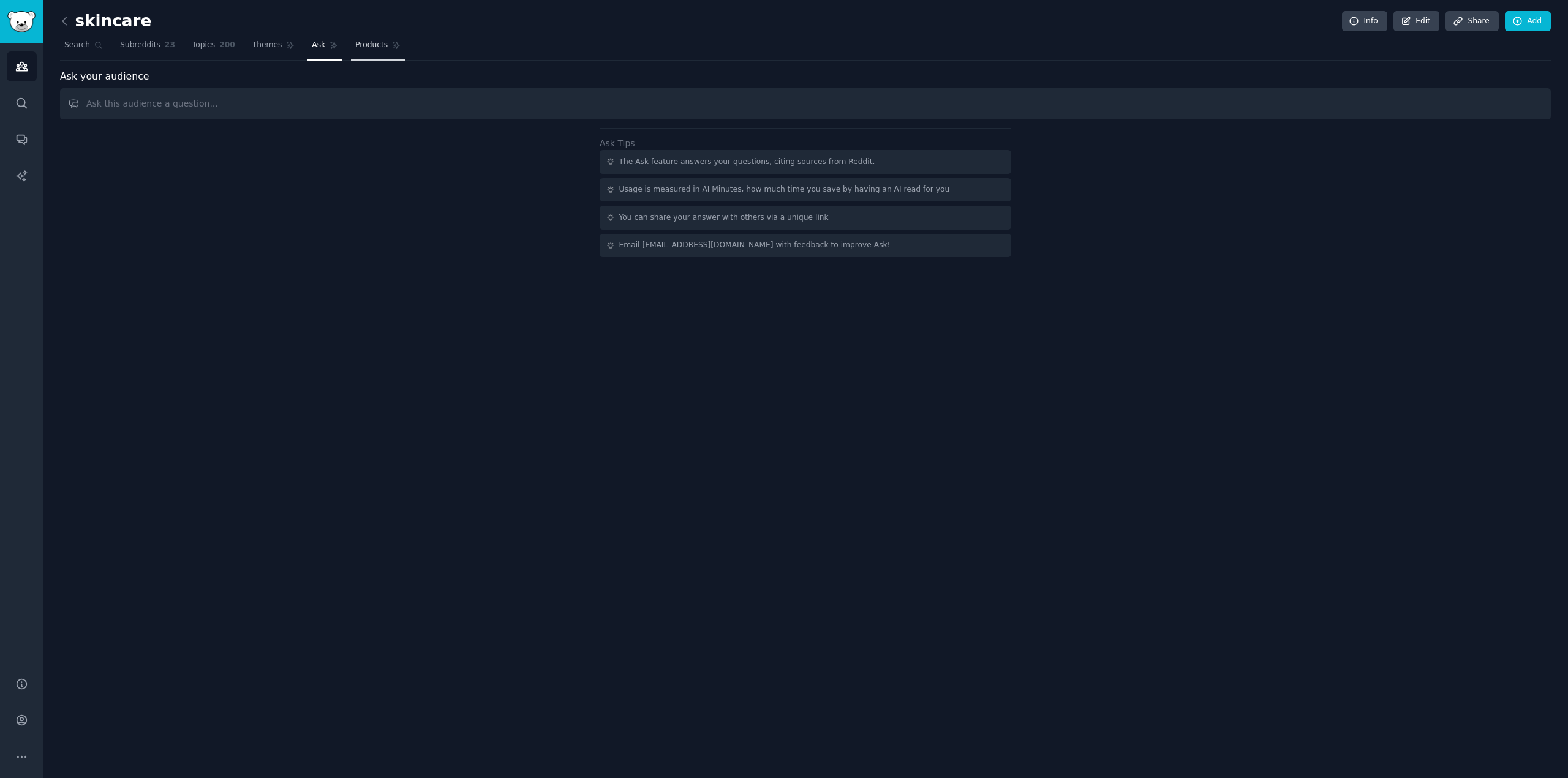
click at [355, 48] on span "Products" at bounding box center [371, 45] width 32 height 11
